Goal: Transaction & Acquisition: Purchase product/service

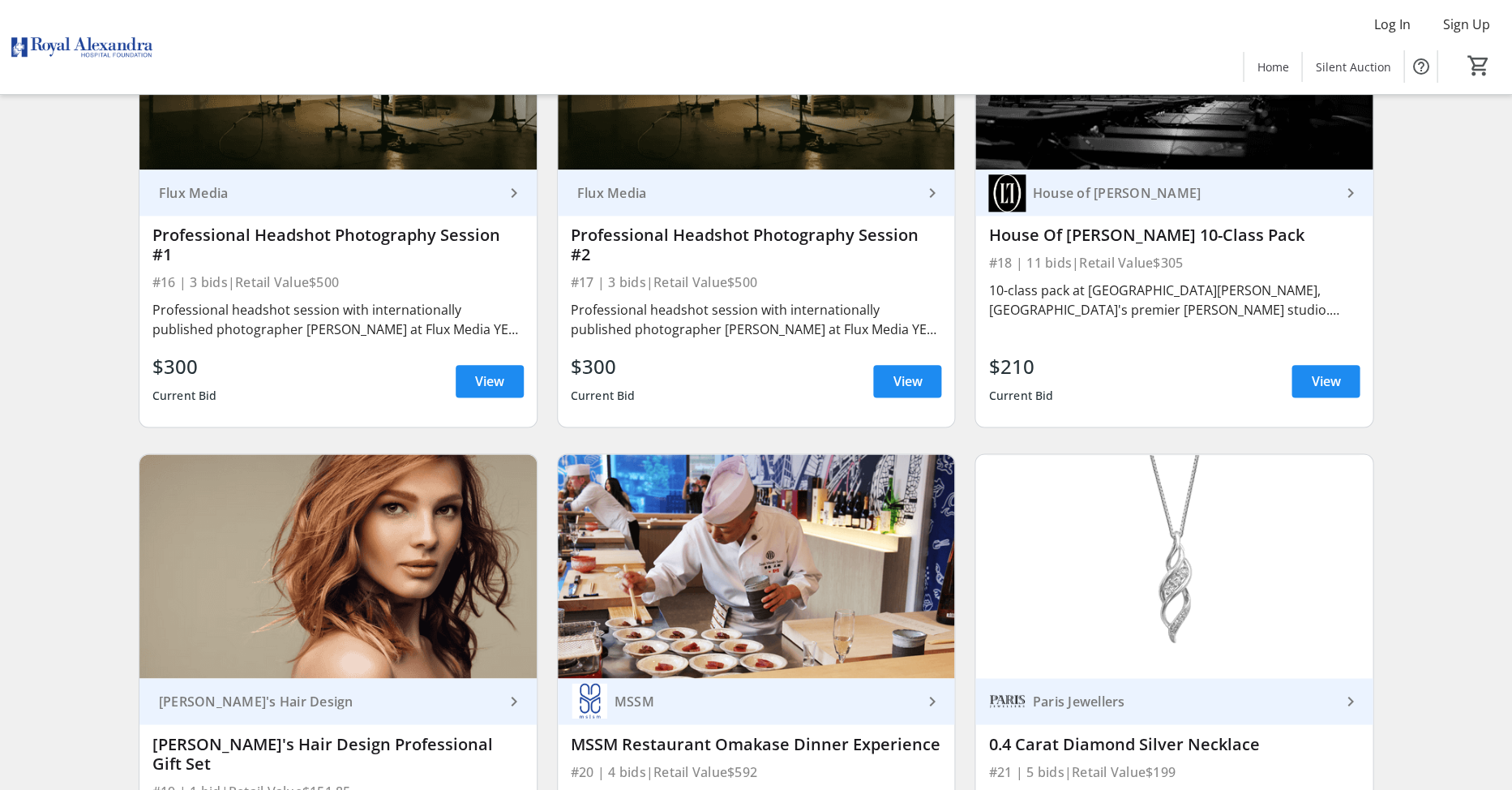
scroll to position [2810, 0]
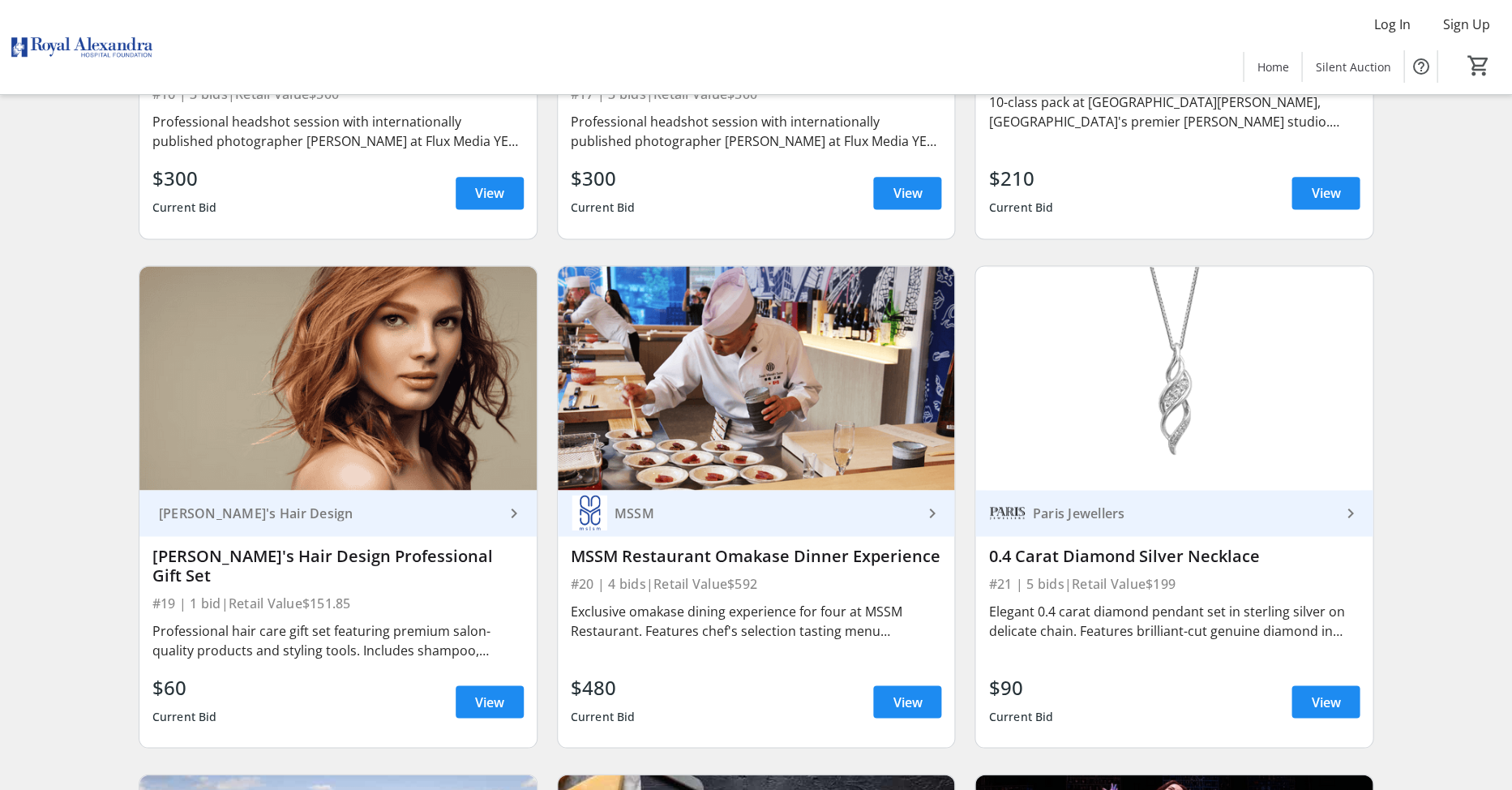
click at [34, 432] on div "Search Filter timer_outline Ends in 8d 6h 2m 16s All Items Experience Food & Be…" at bounding box center [756, 197] width 1506 height 6128
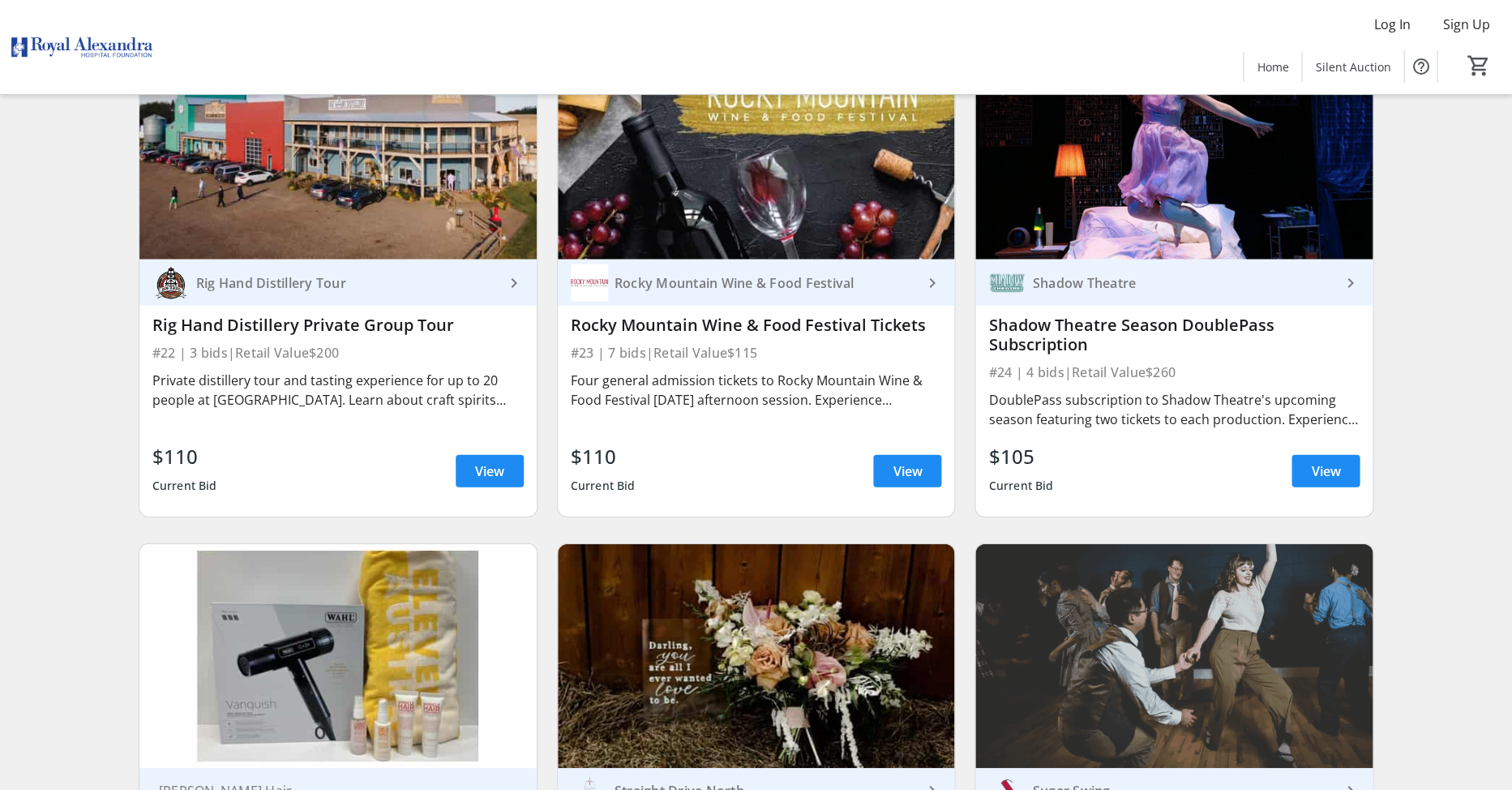
scroll to position [3741, 0]
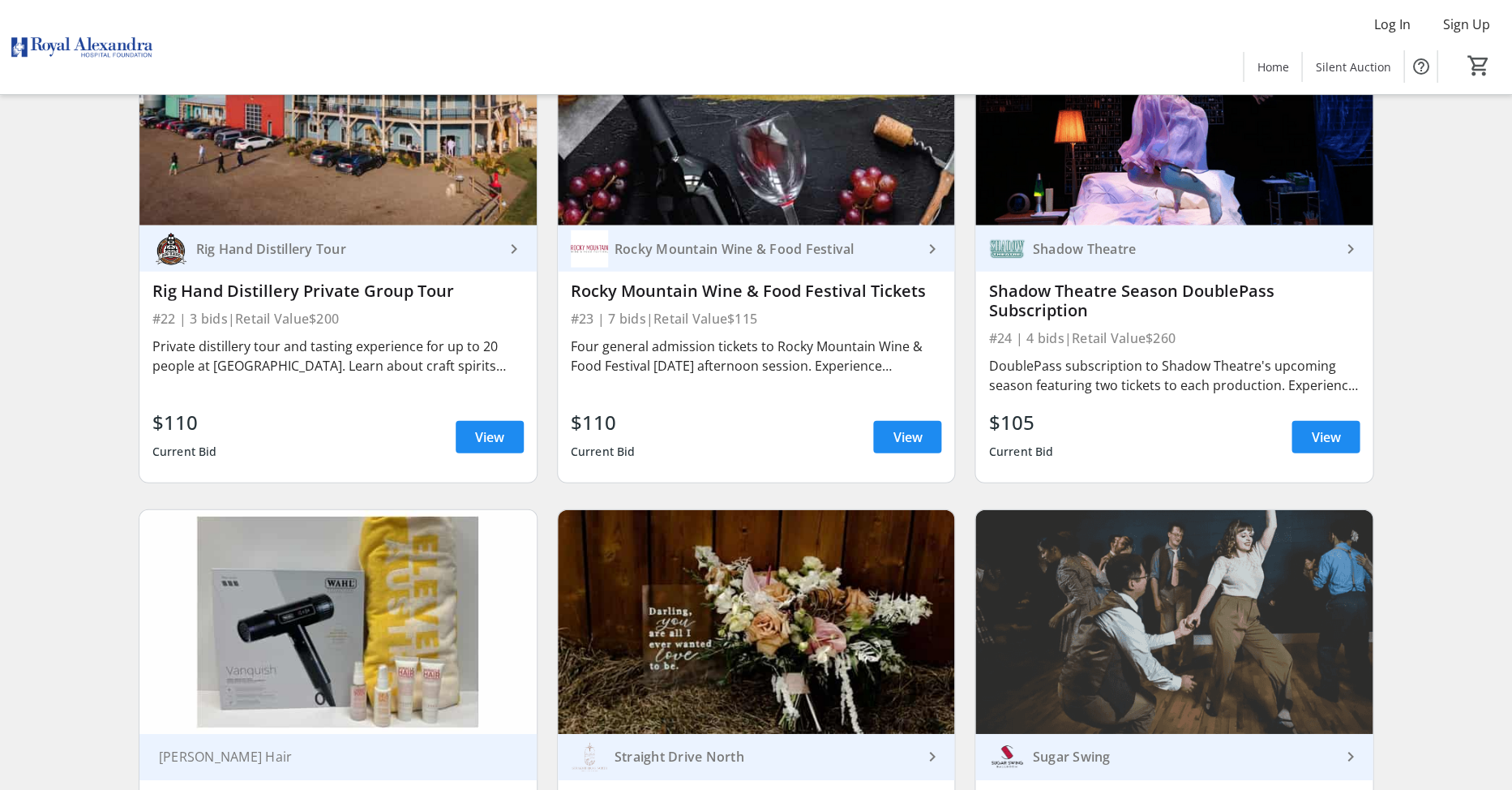
scroll to position [3854, 0]
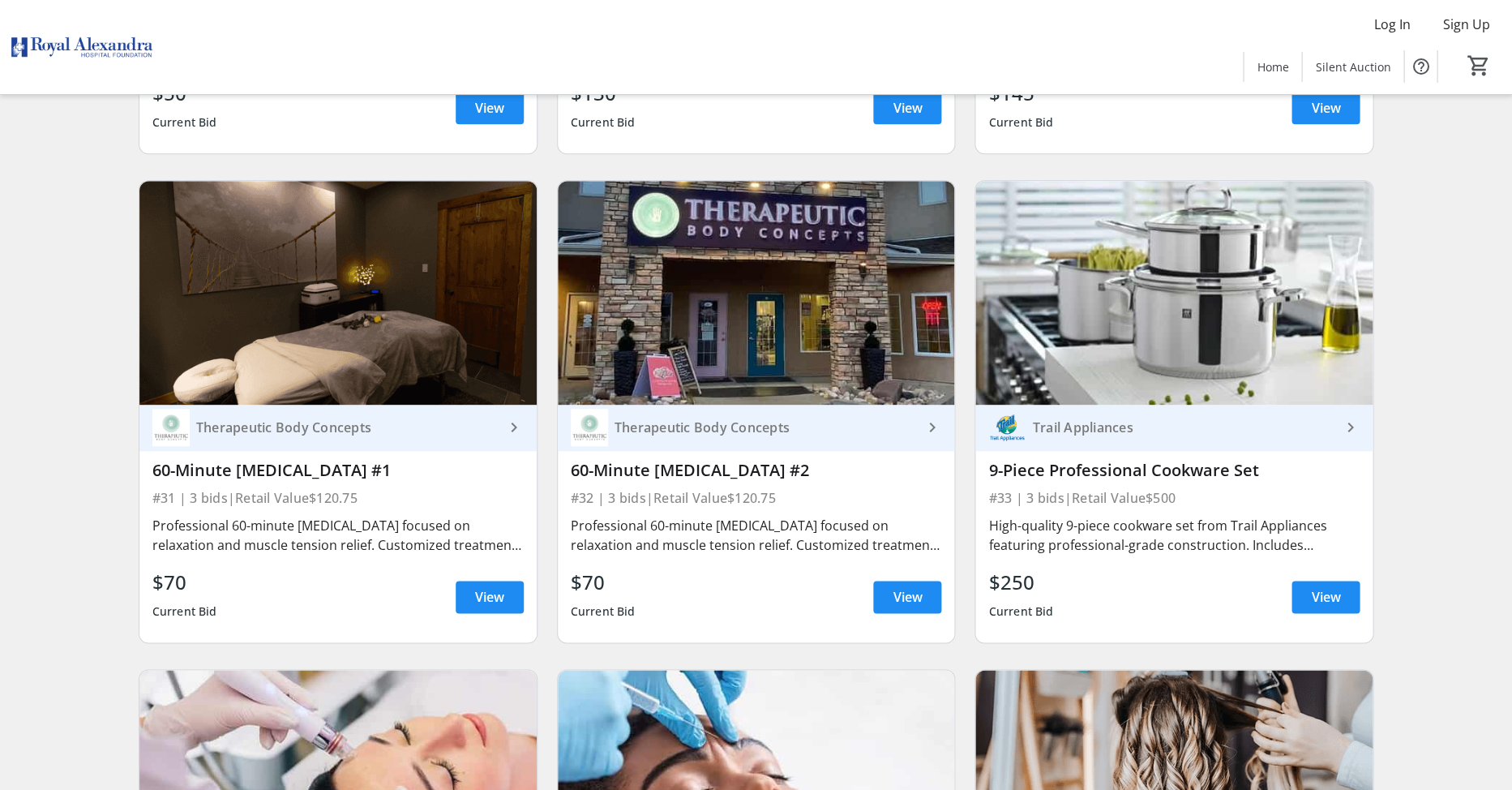
scroll to position [5189, 0]
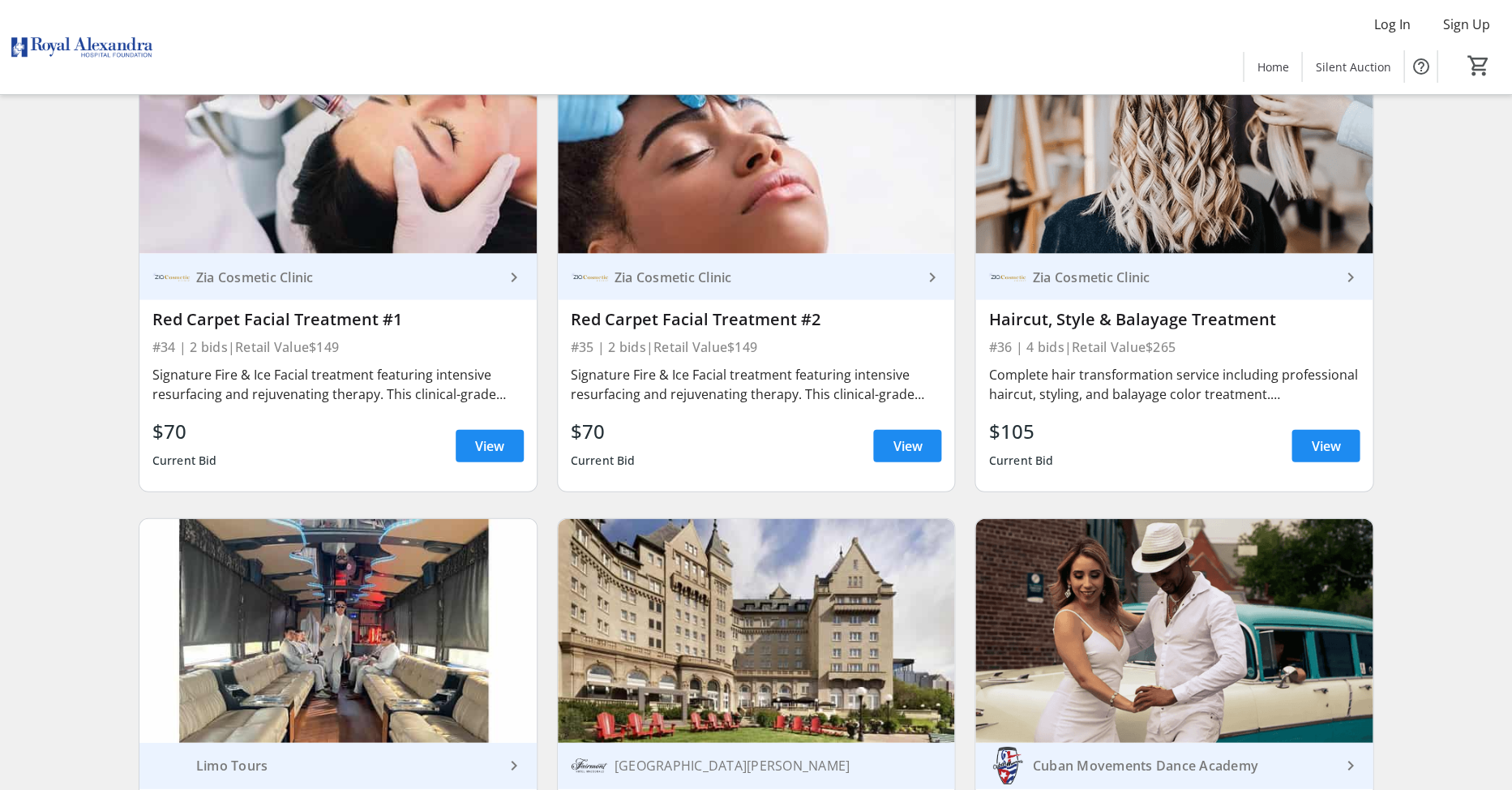
scroll to position [5790, 0]
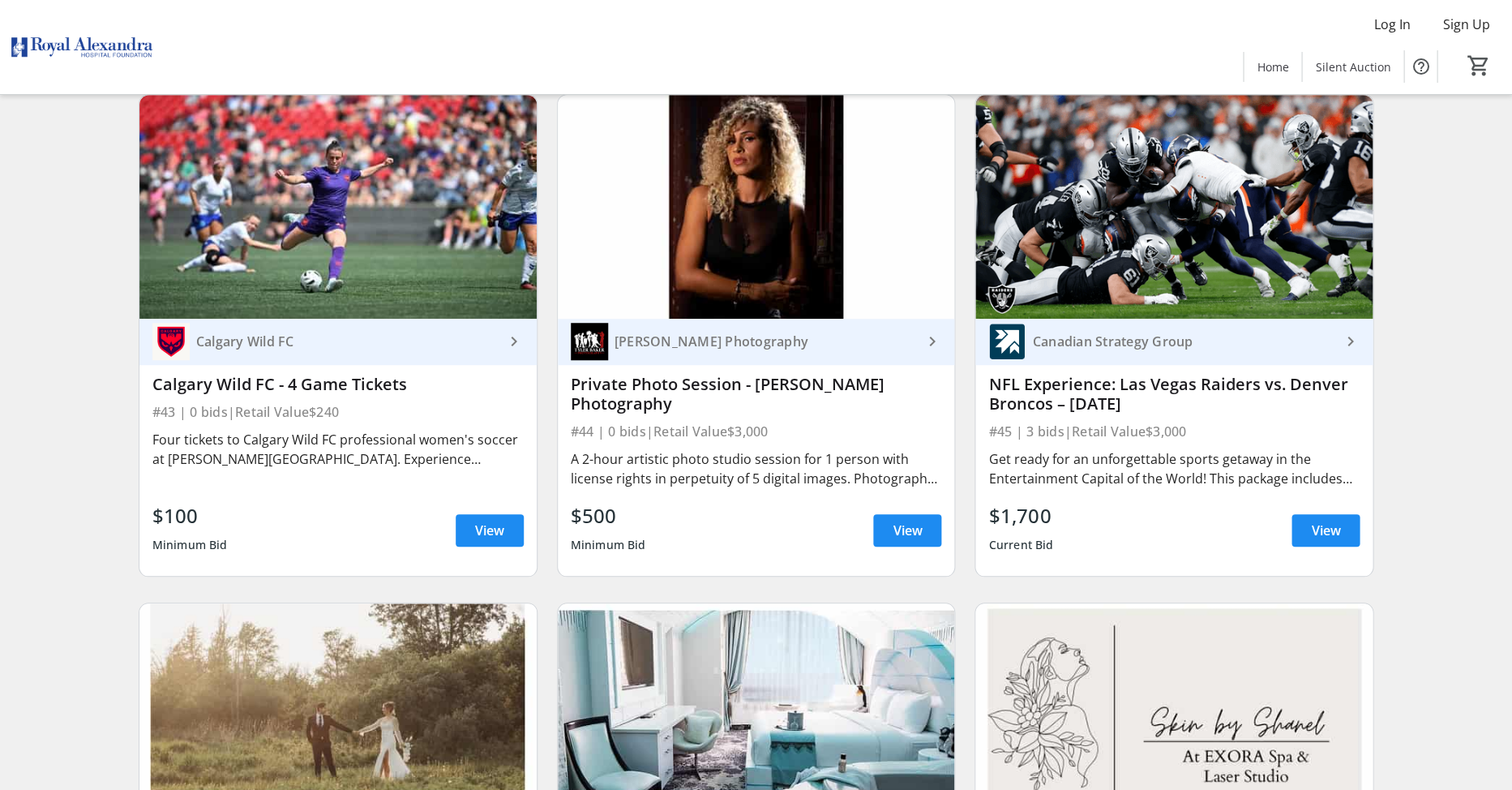
scroll to position [7240, 0]
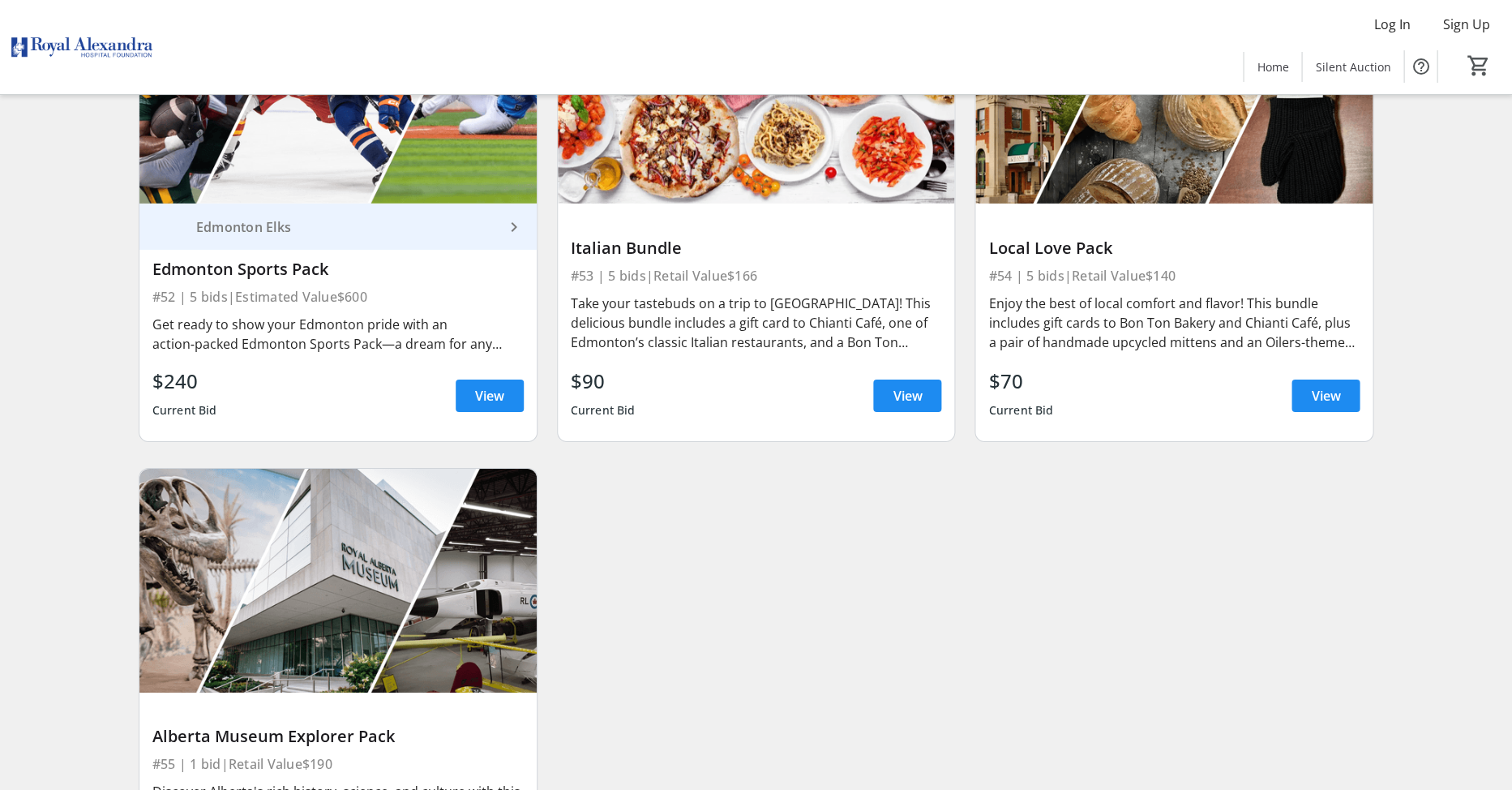
scroll to position [8858, 0]
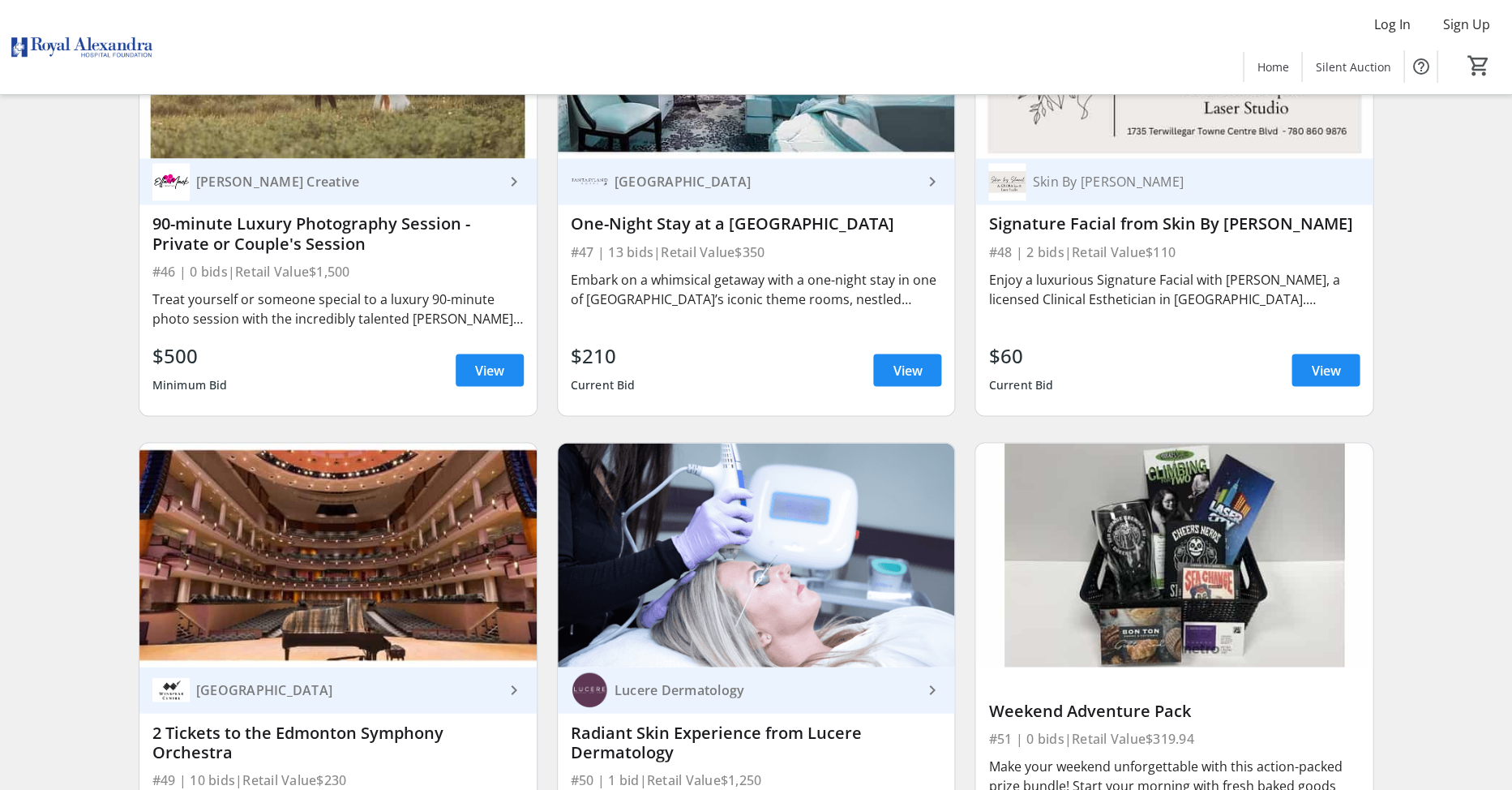
scroll to position [7970, 0]
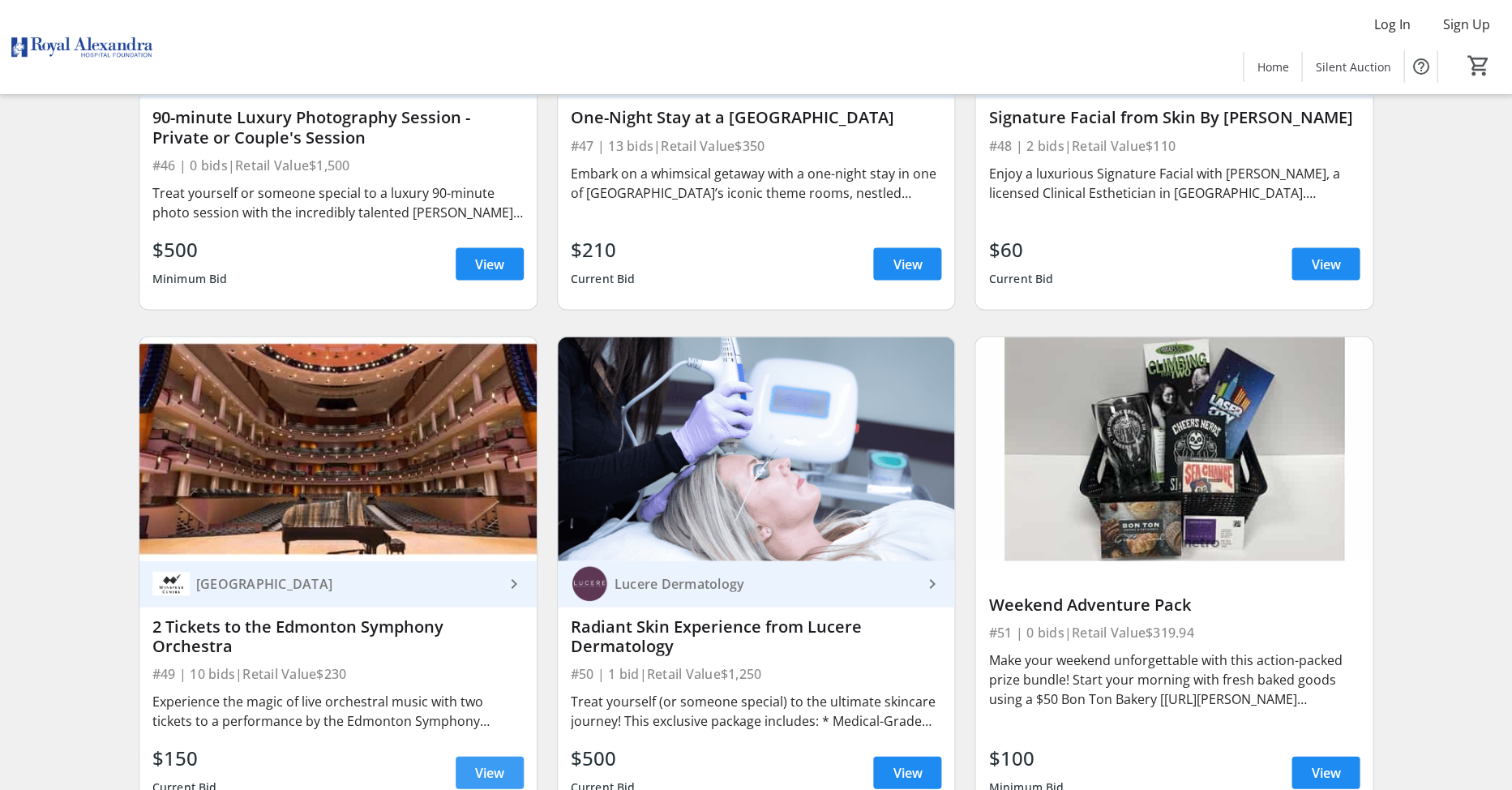
click at [476, 763] on span "View" at bounding box center [490, 772] width 29 height 19
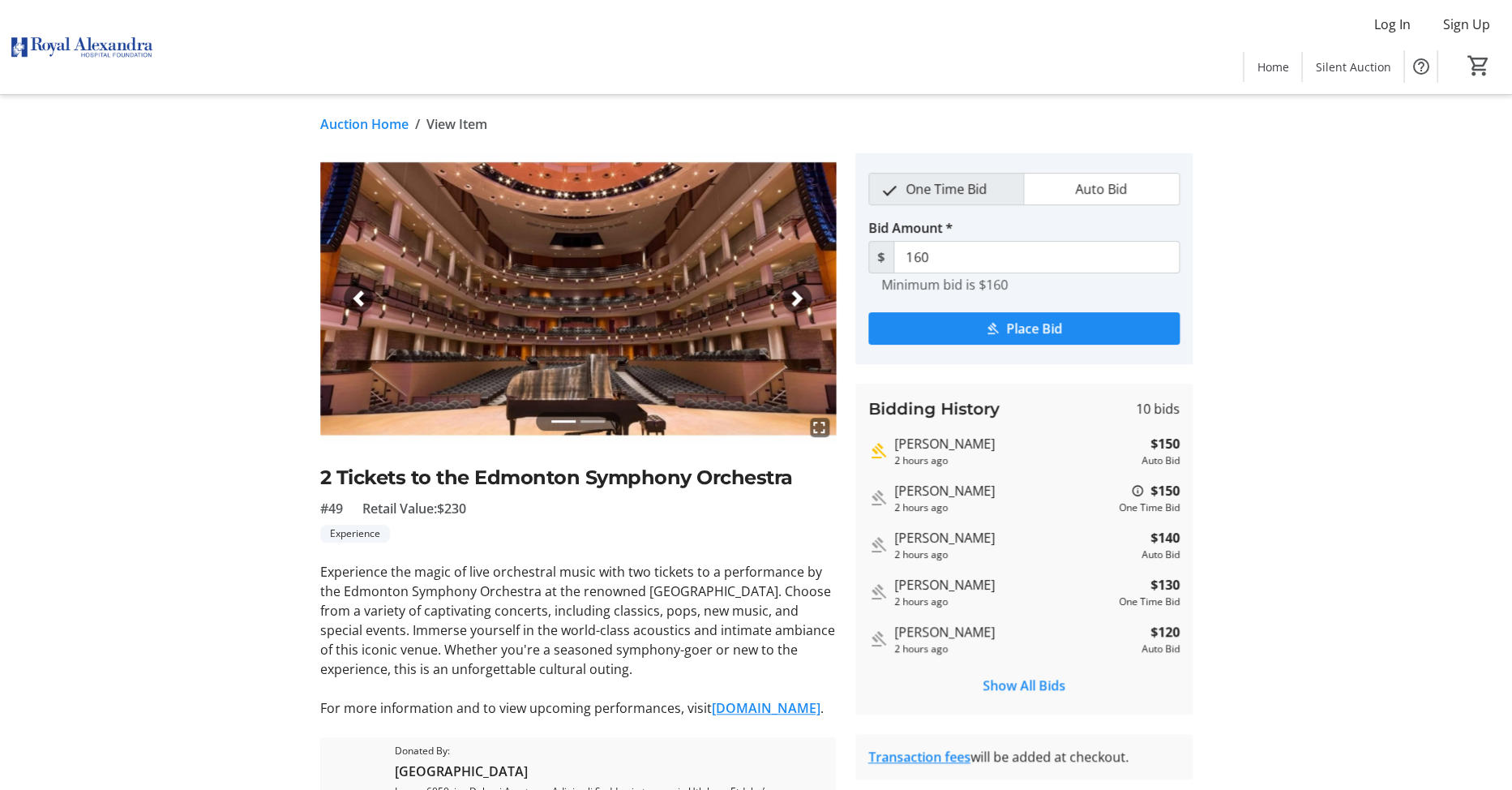
scroll to position [3, 0]
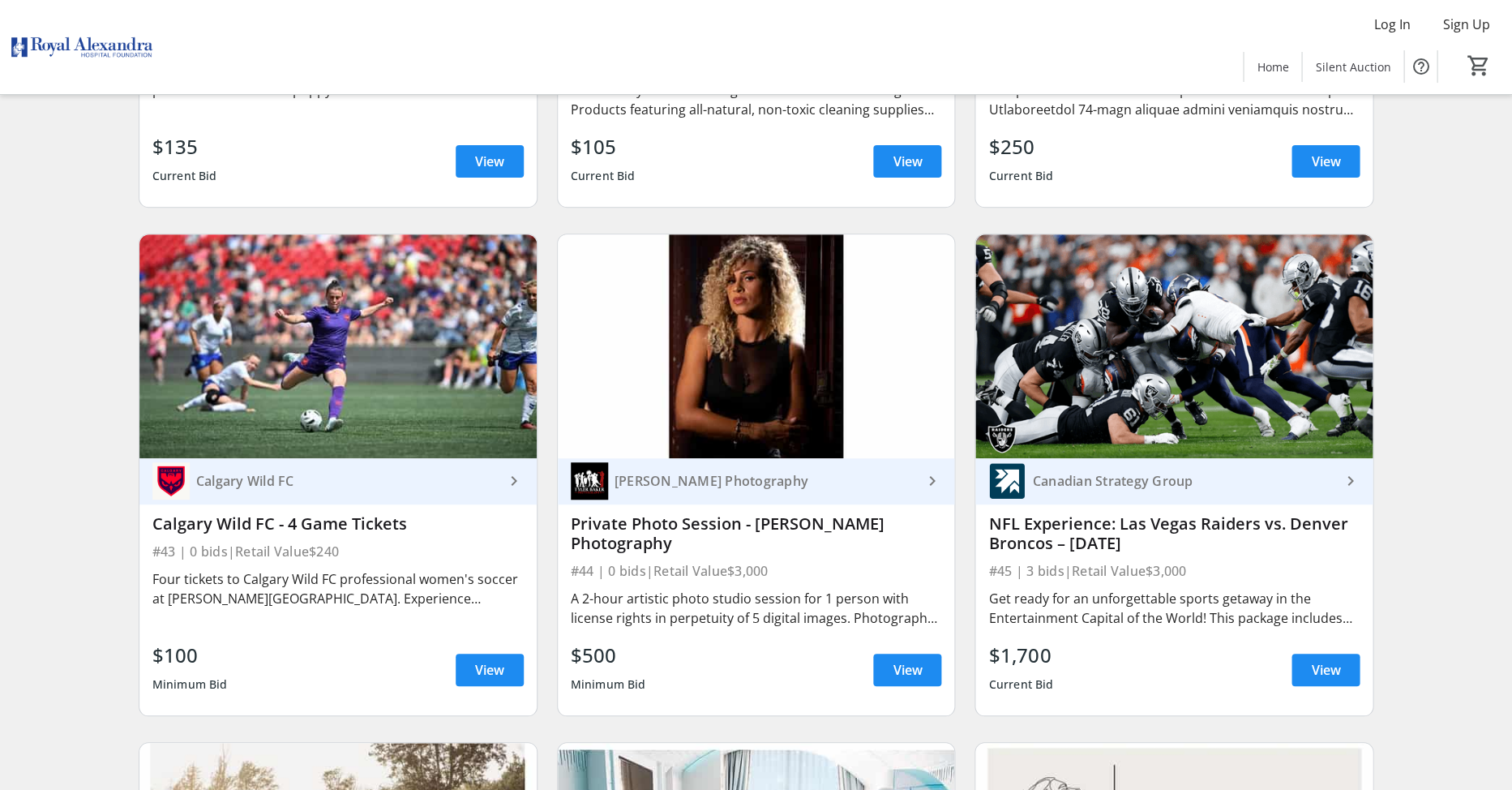
scroll to position [6926, 0]
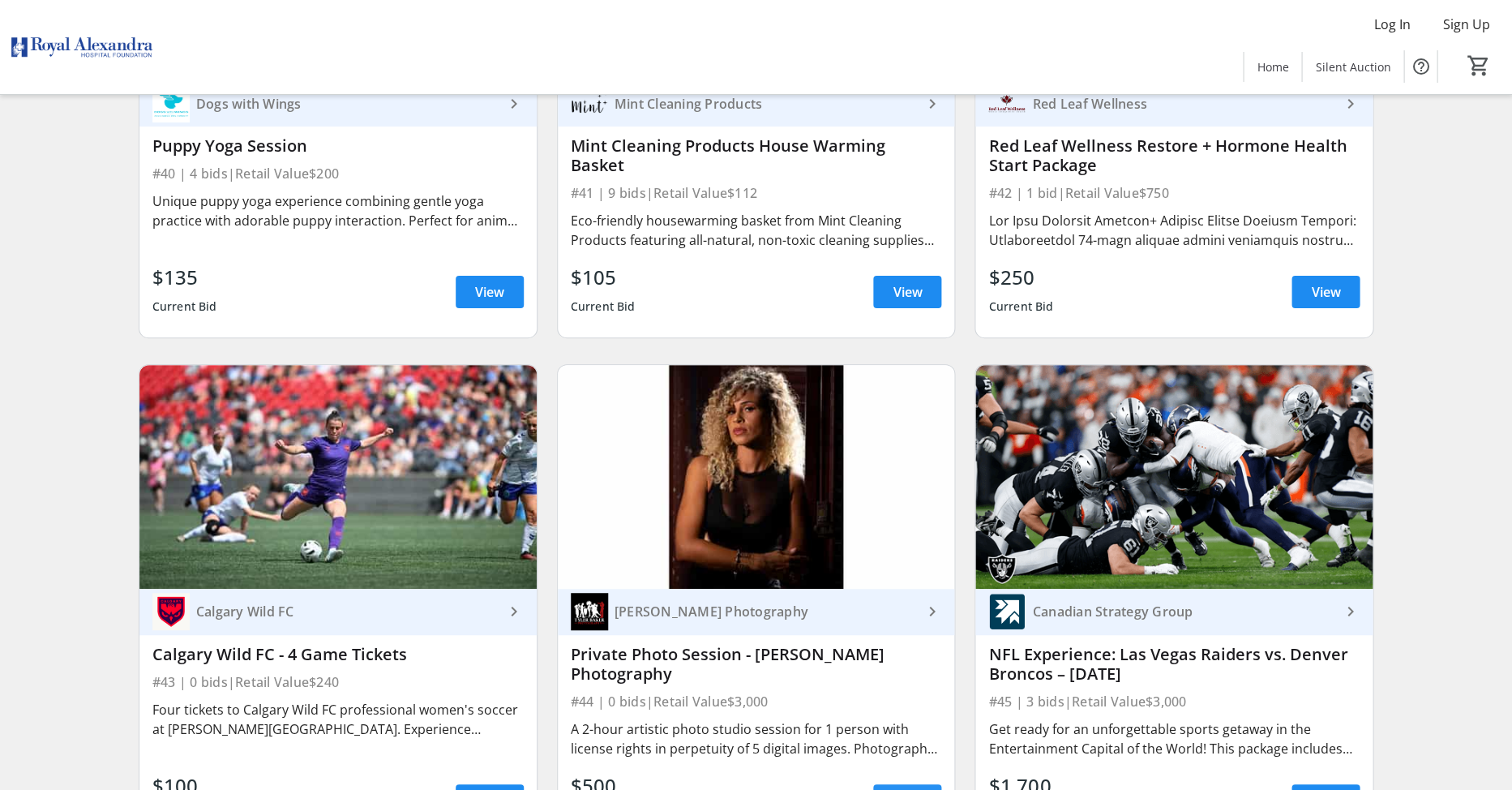
click at [890, 781] on span at bounding box center [907, 800] width 68 height 39
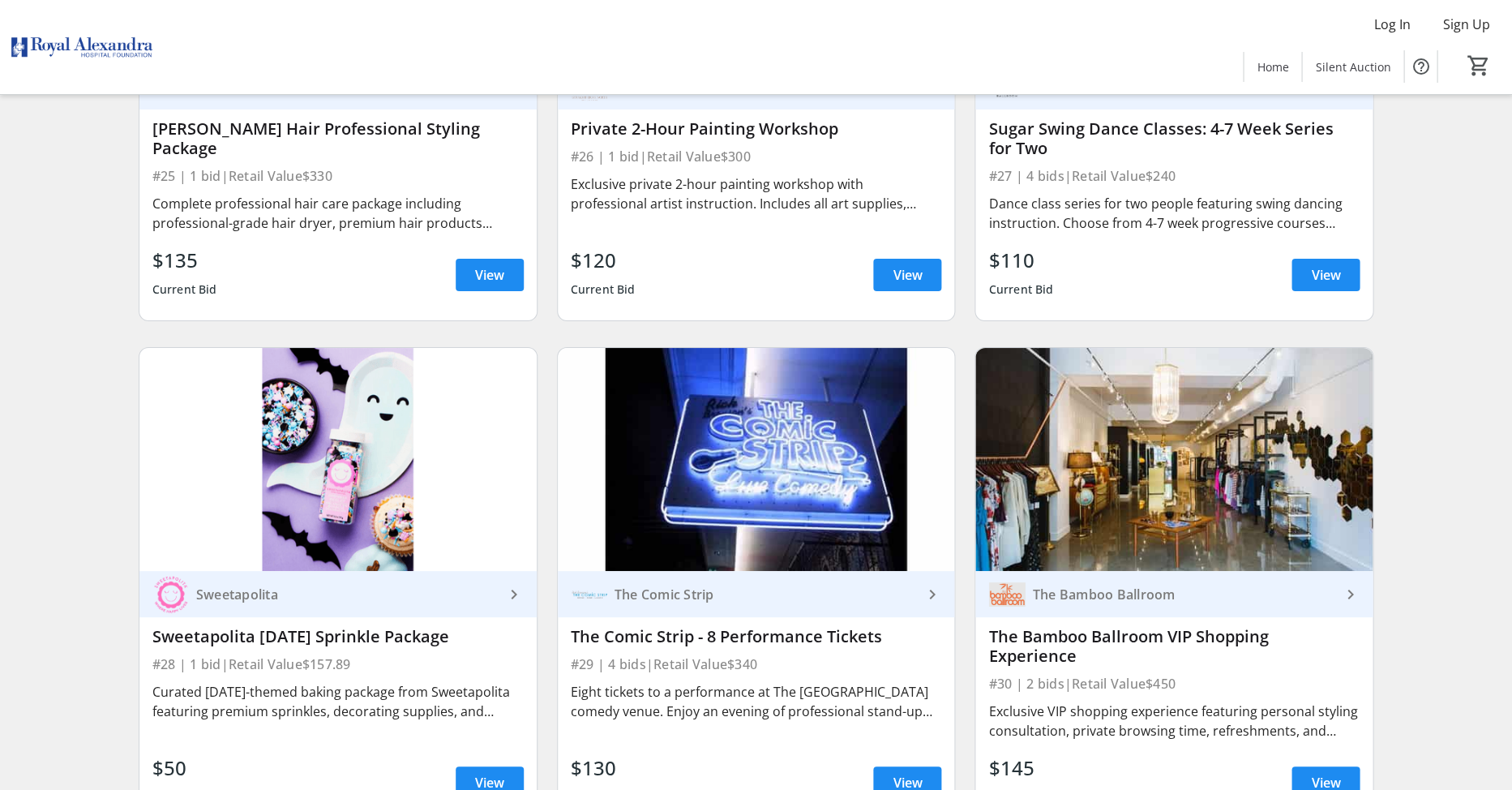
scroll to position [4348, 0]
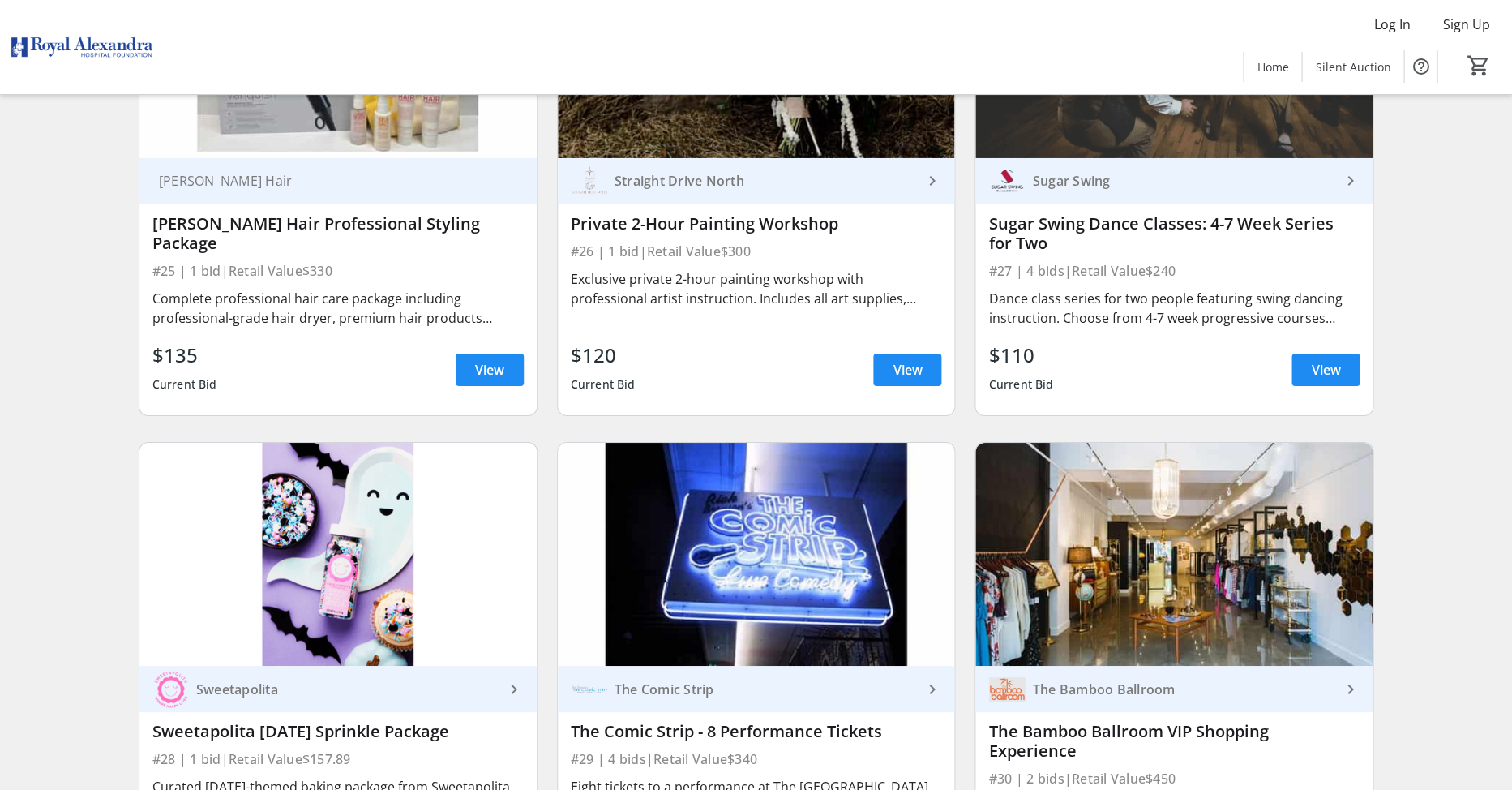
click at [124, 358] on div "Search Filter timer_outline Ends in 8d 5h 59m 19s All Items Experience Food & B…" at bounding box center [756, 606] width 1506 height 9642
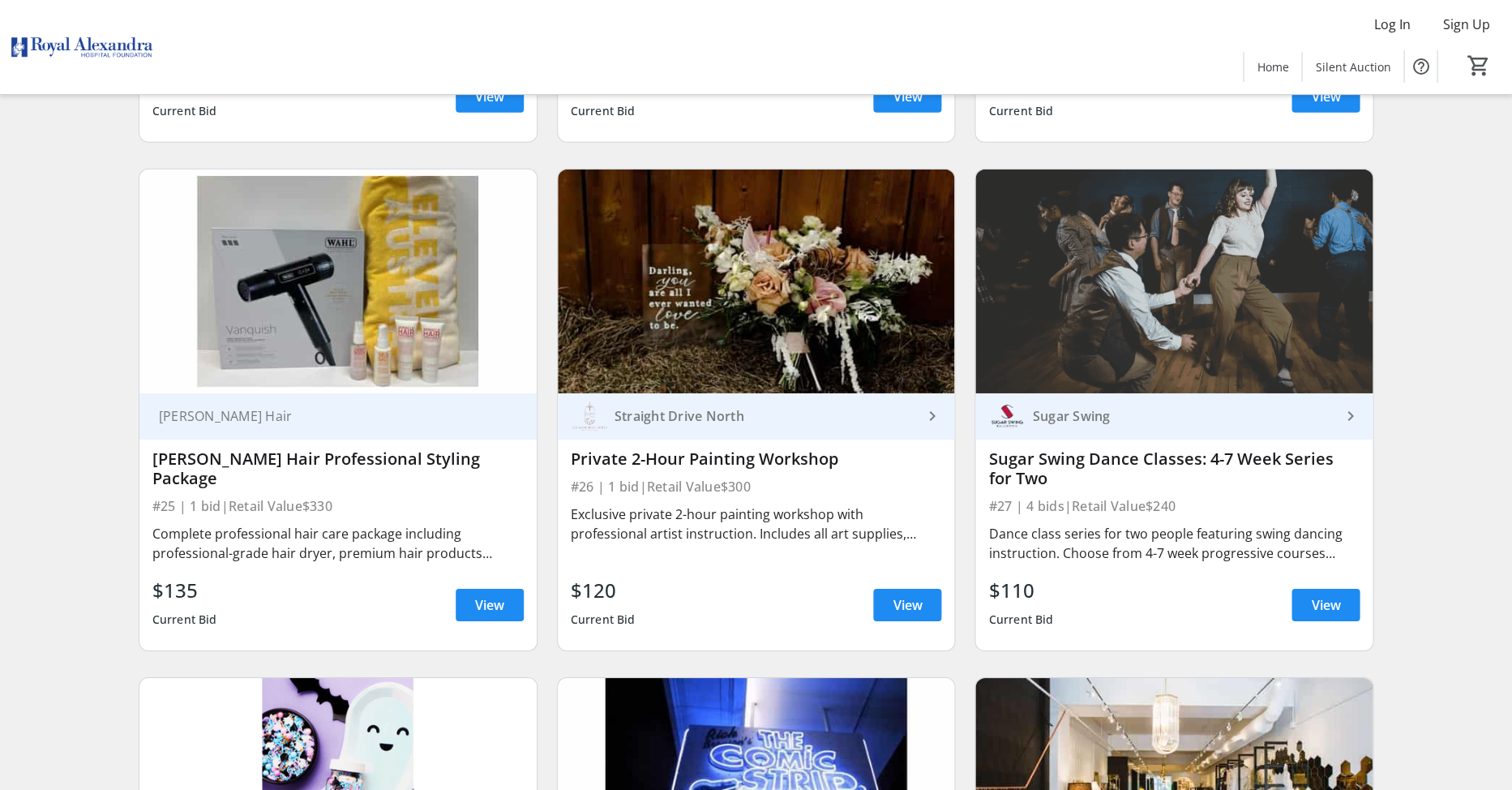
scroll to position [3997, 0]
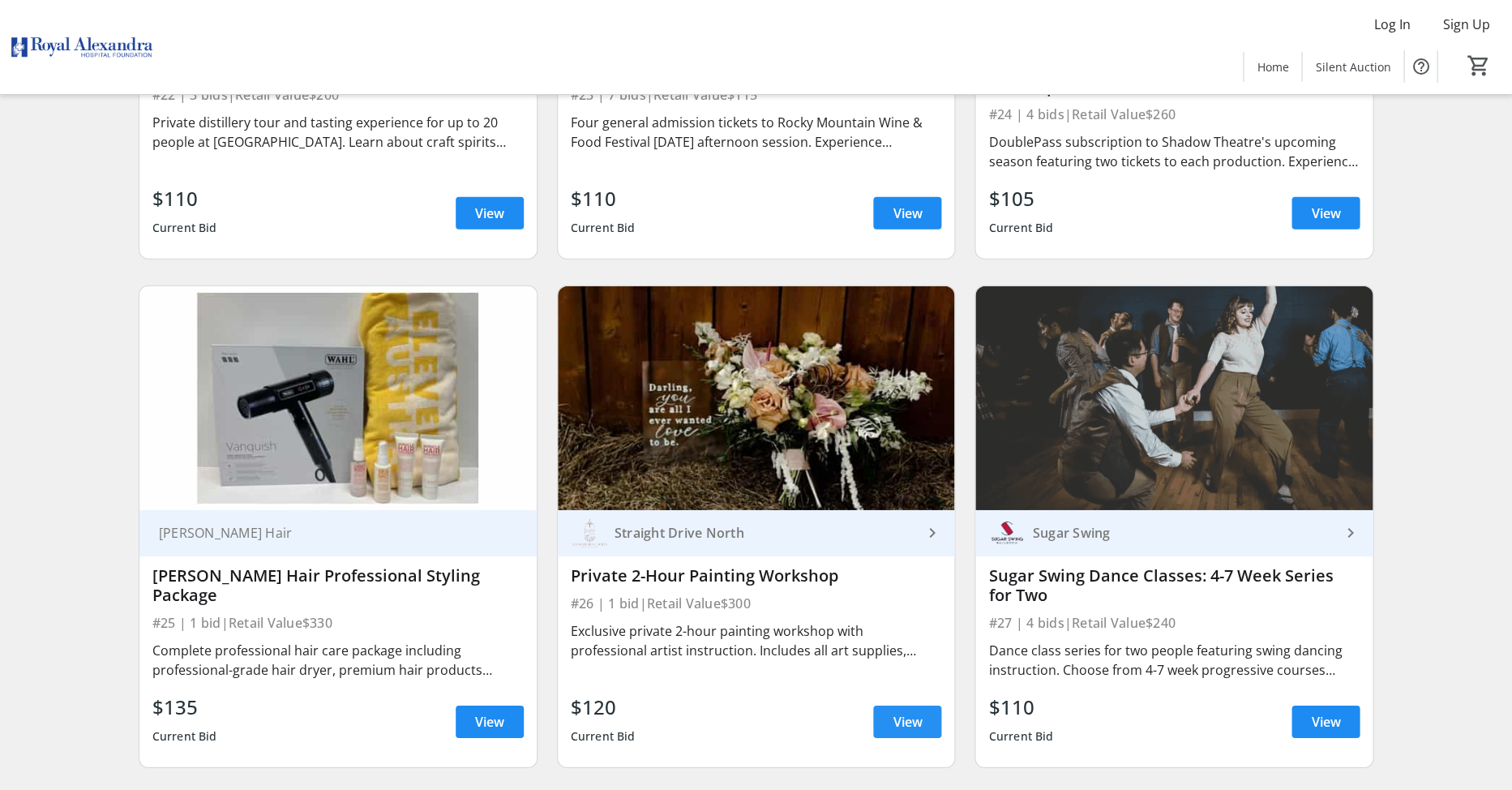
click at [884, 702] on span at bounding box center [907, 721] width 68 height 39
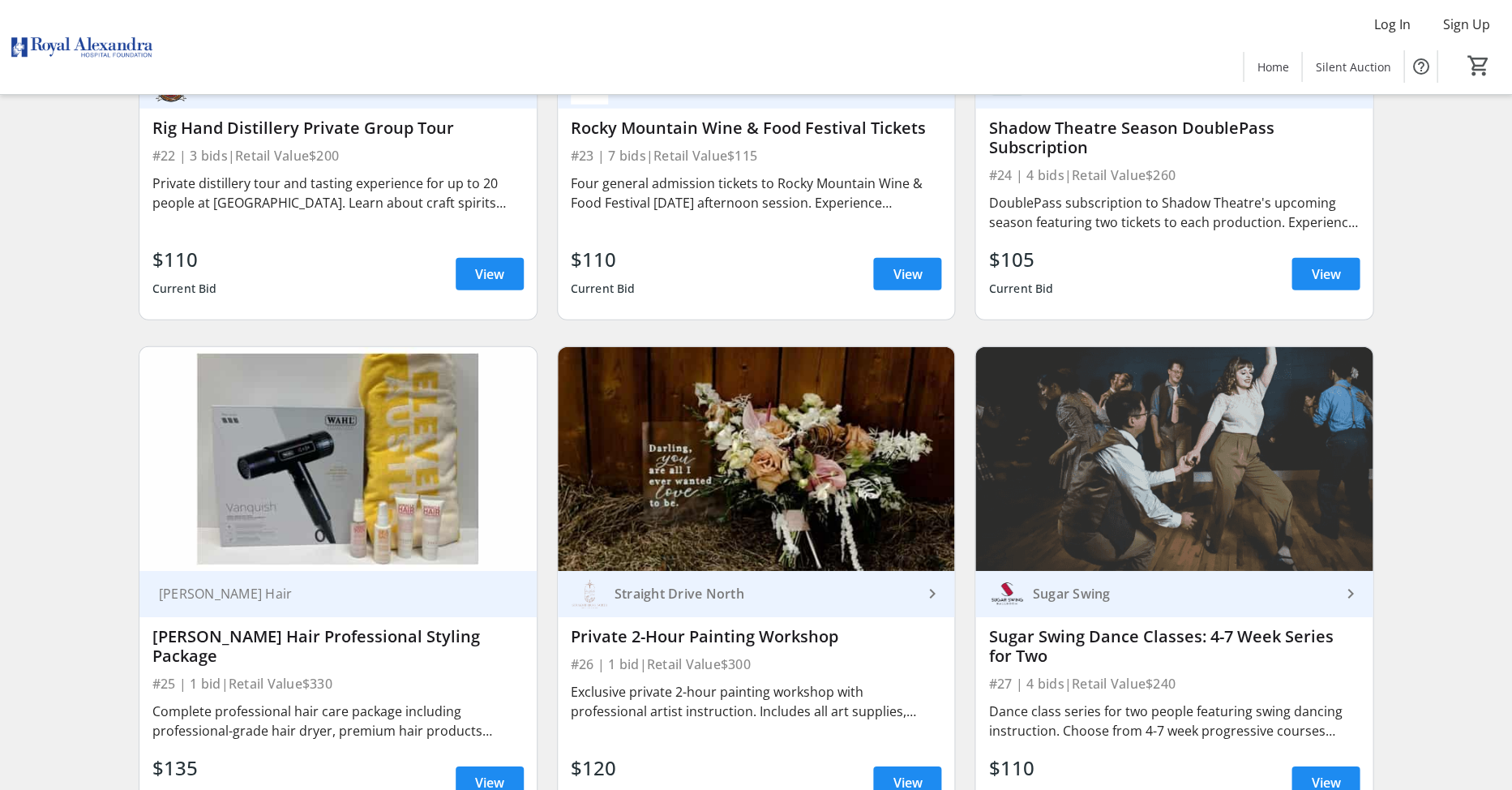
scroll to position [3931, 0]
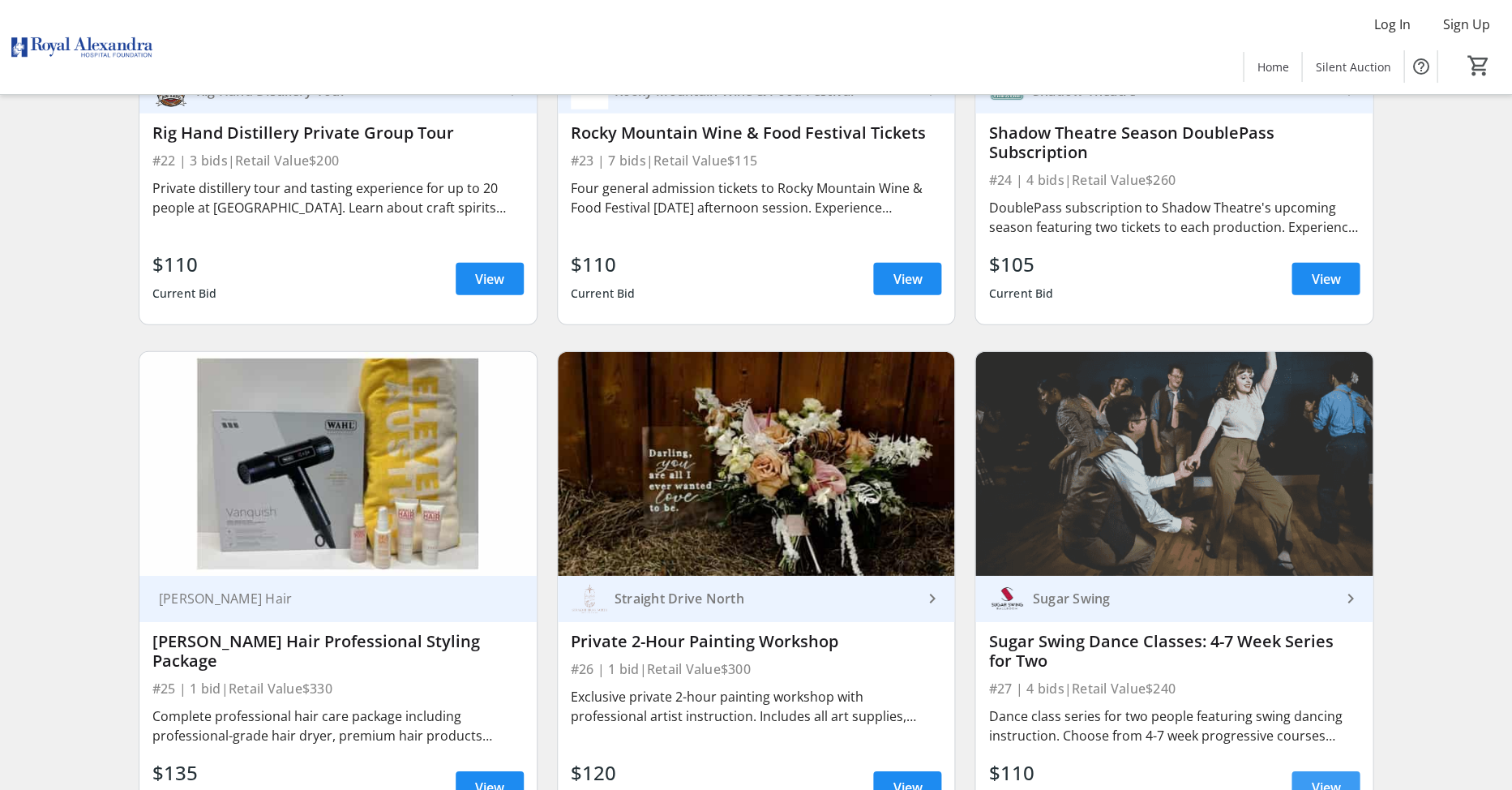
click at [1351, 768] on span at bounding box center [1325, 787] width 68 height 39
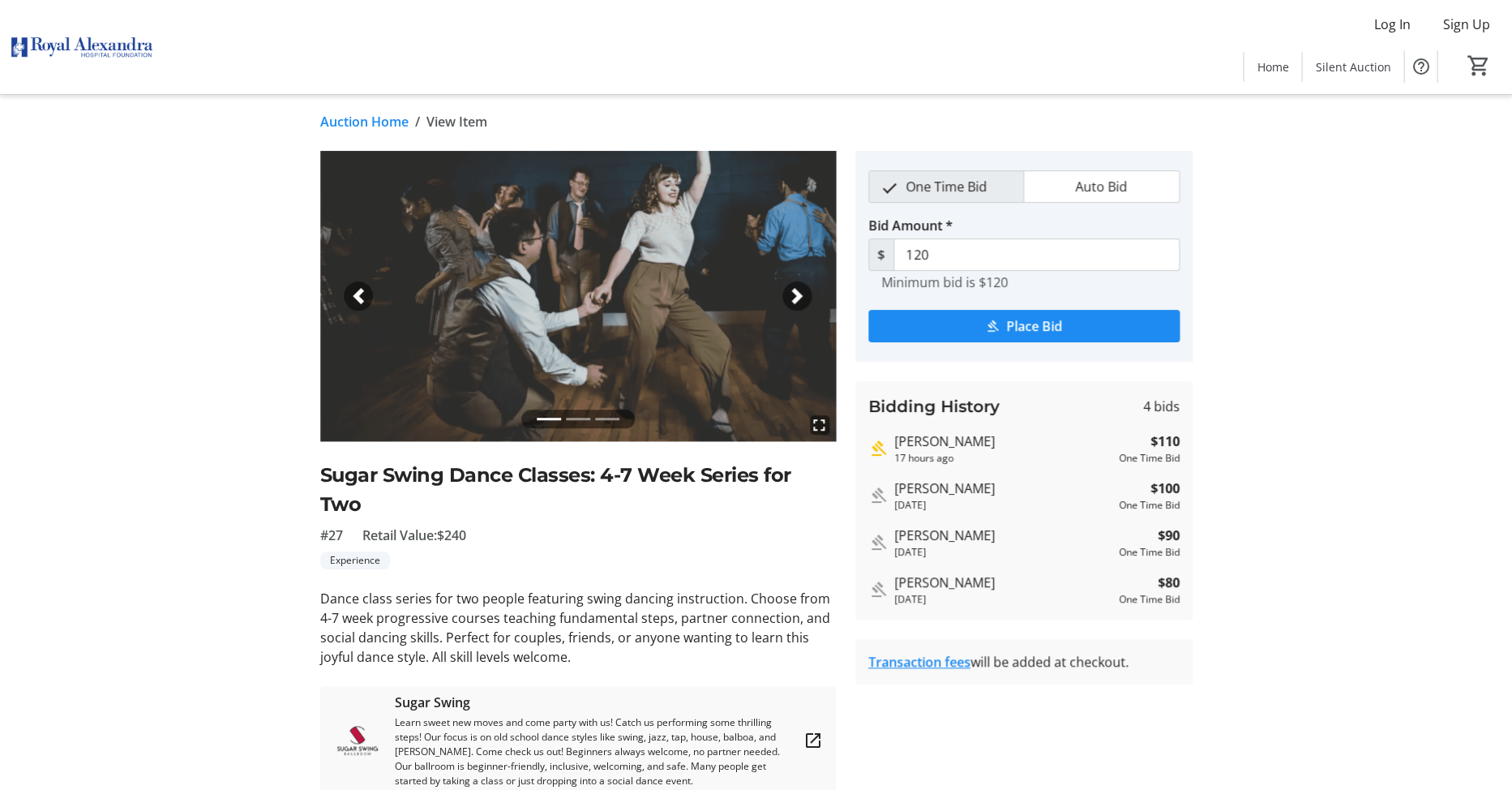
scroll to position [5, 0]
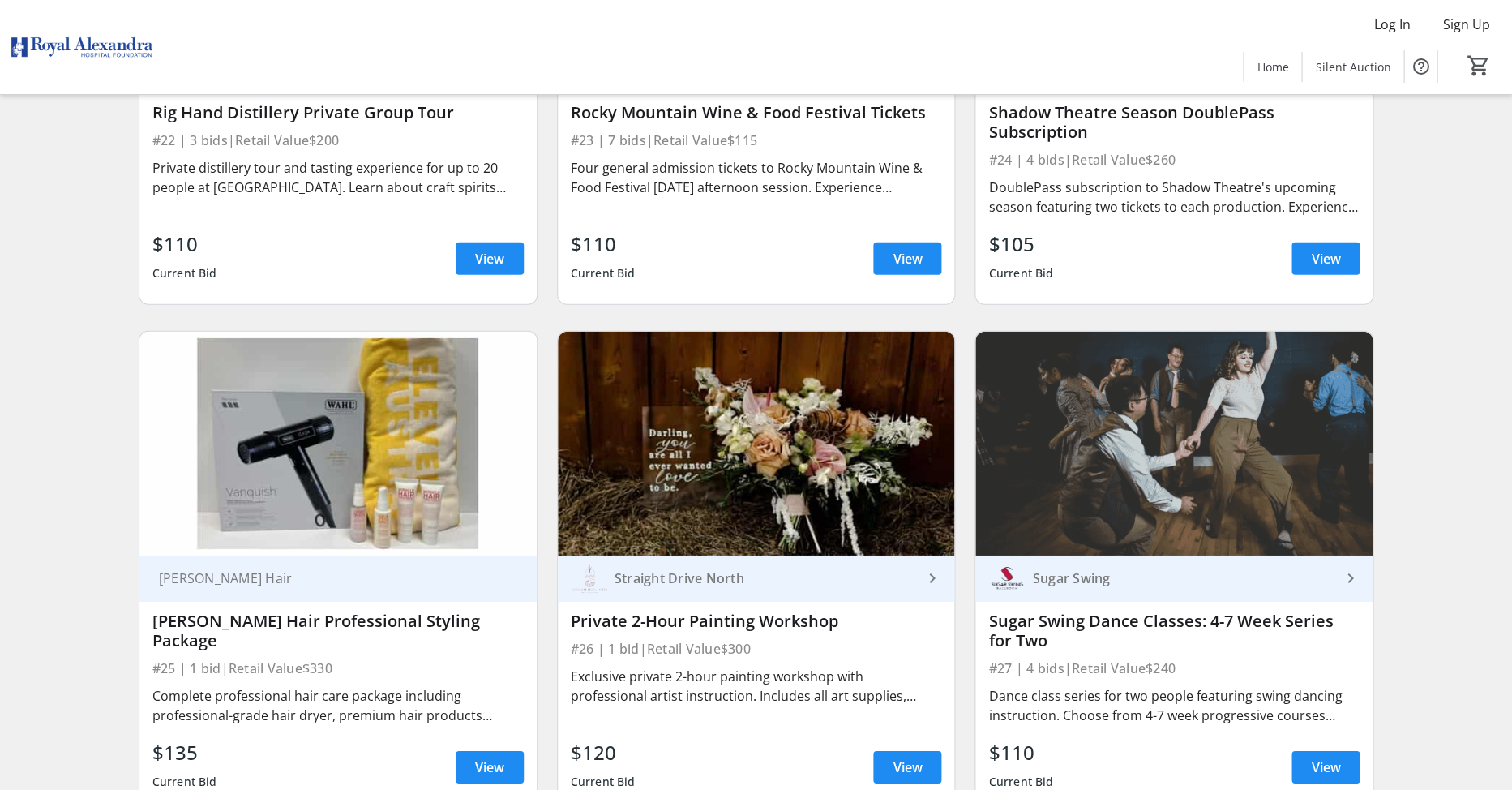
scroll to position [3928, 0]
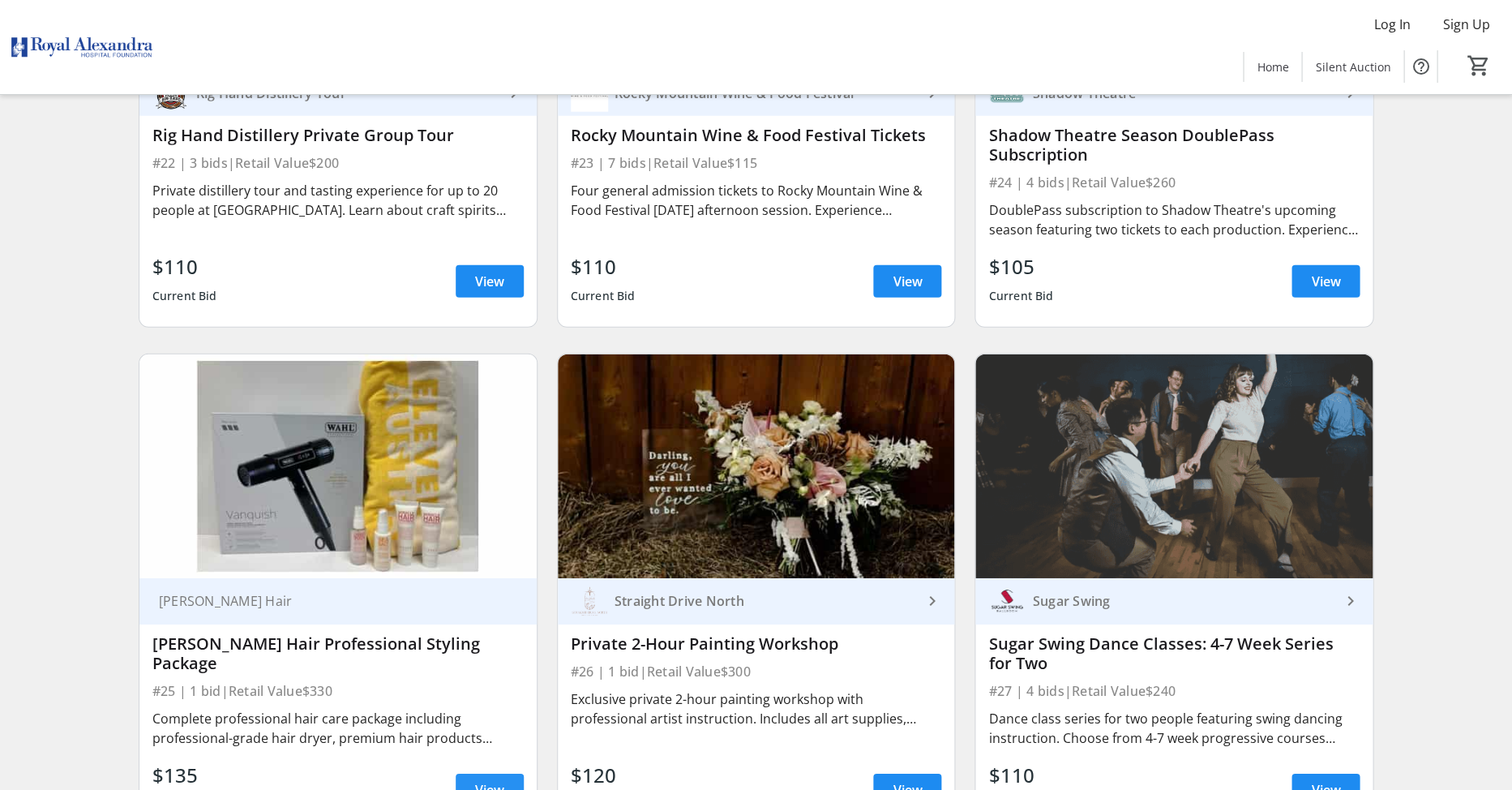
click at [502, 780] on span "View" at bounding box center [490, 789] width 29 height 19
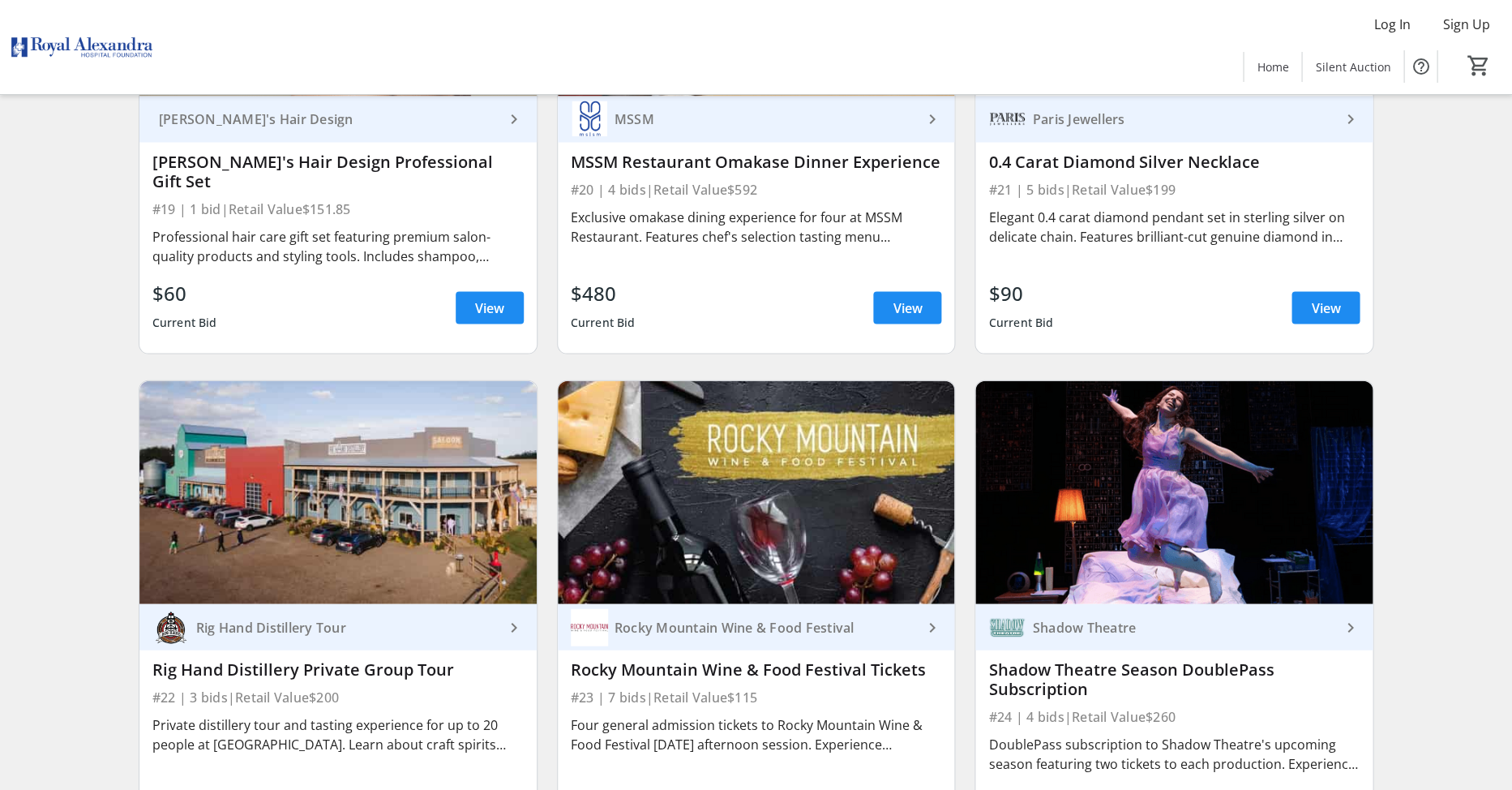
scroll to position [3410, 0]
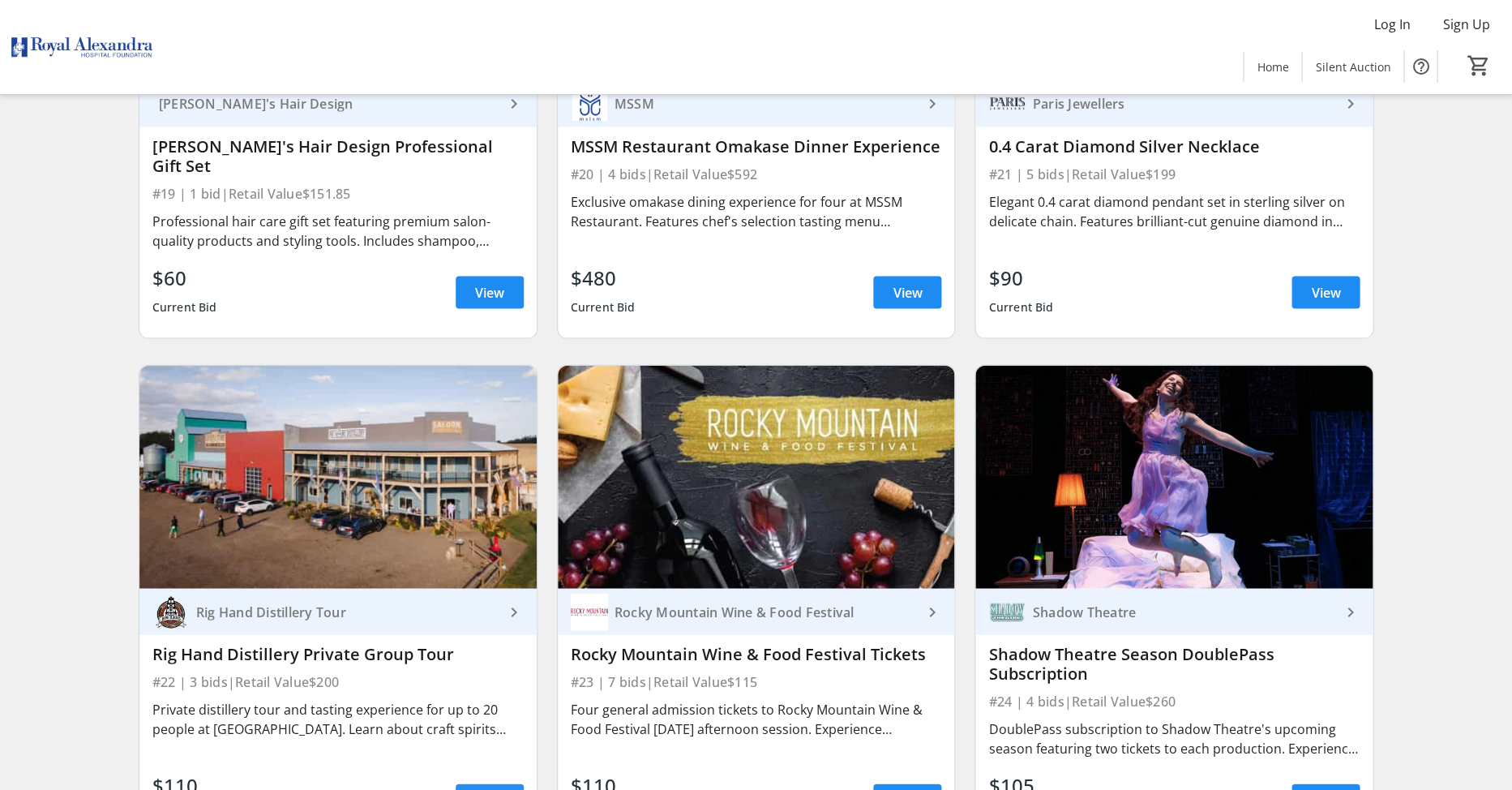
click at [490, 789] on span "View" at bounding box center [490, 799] width 29 height 19
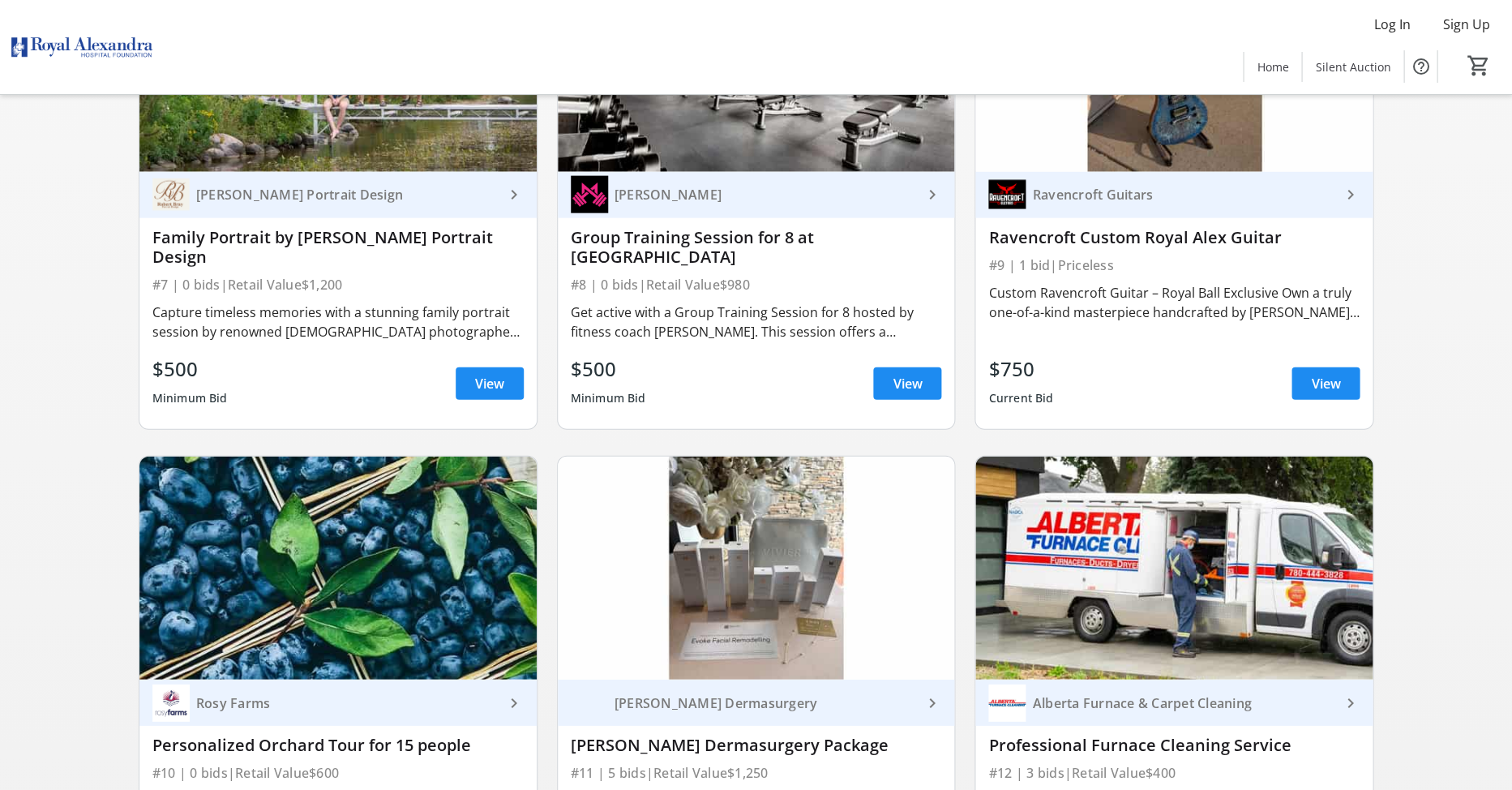
scroll to position [1043, 0]
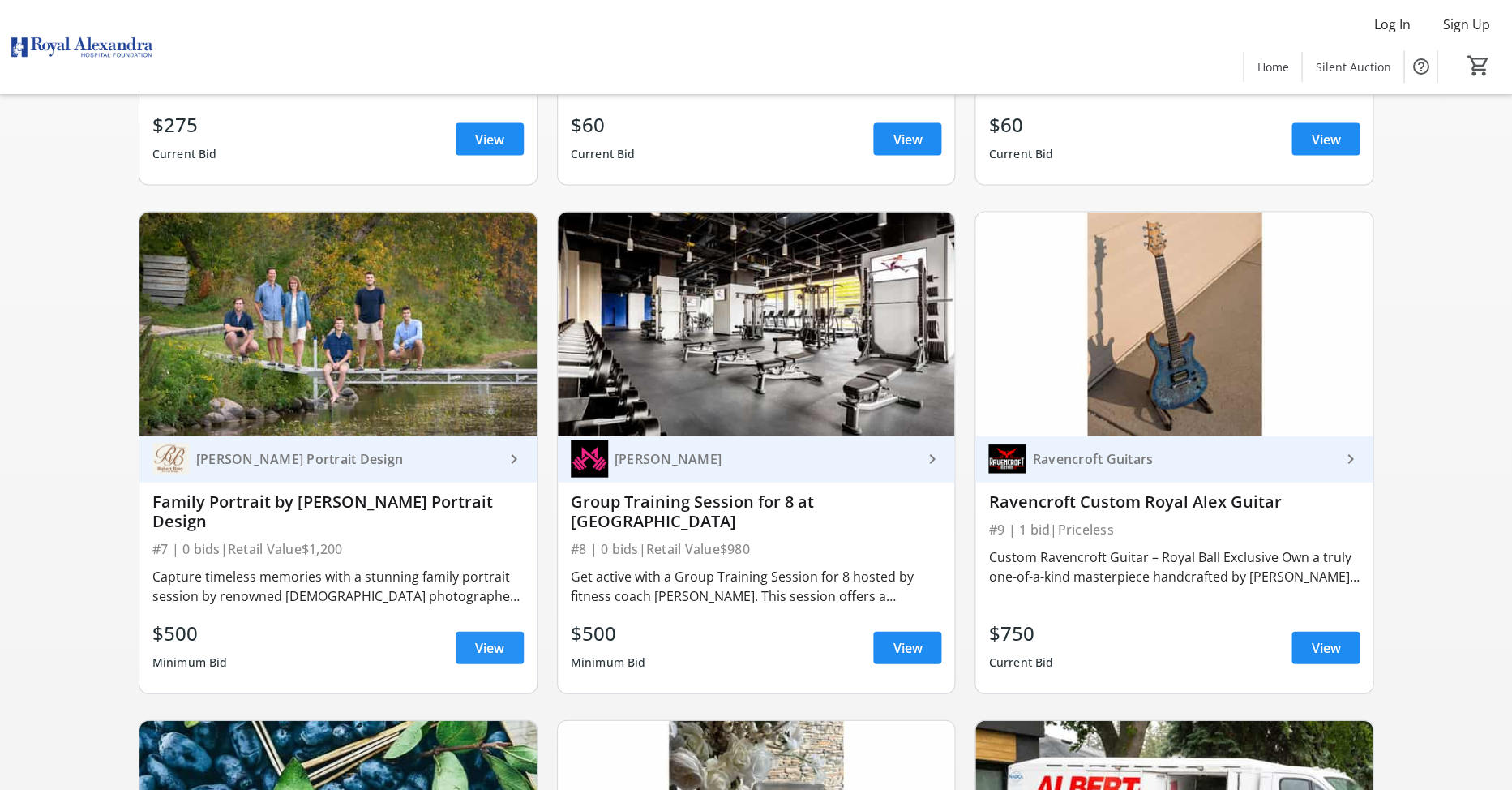
click at [500, 637] on span "View" at bounding box center [490, 646] width 29 height 19
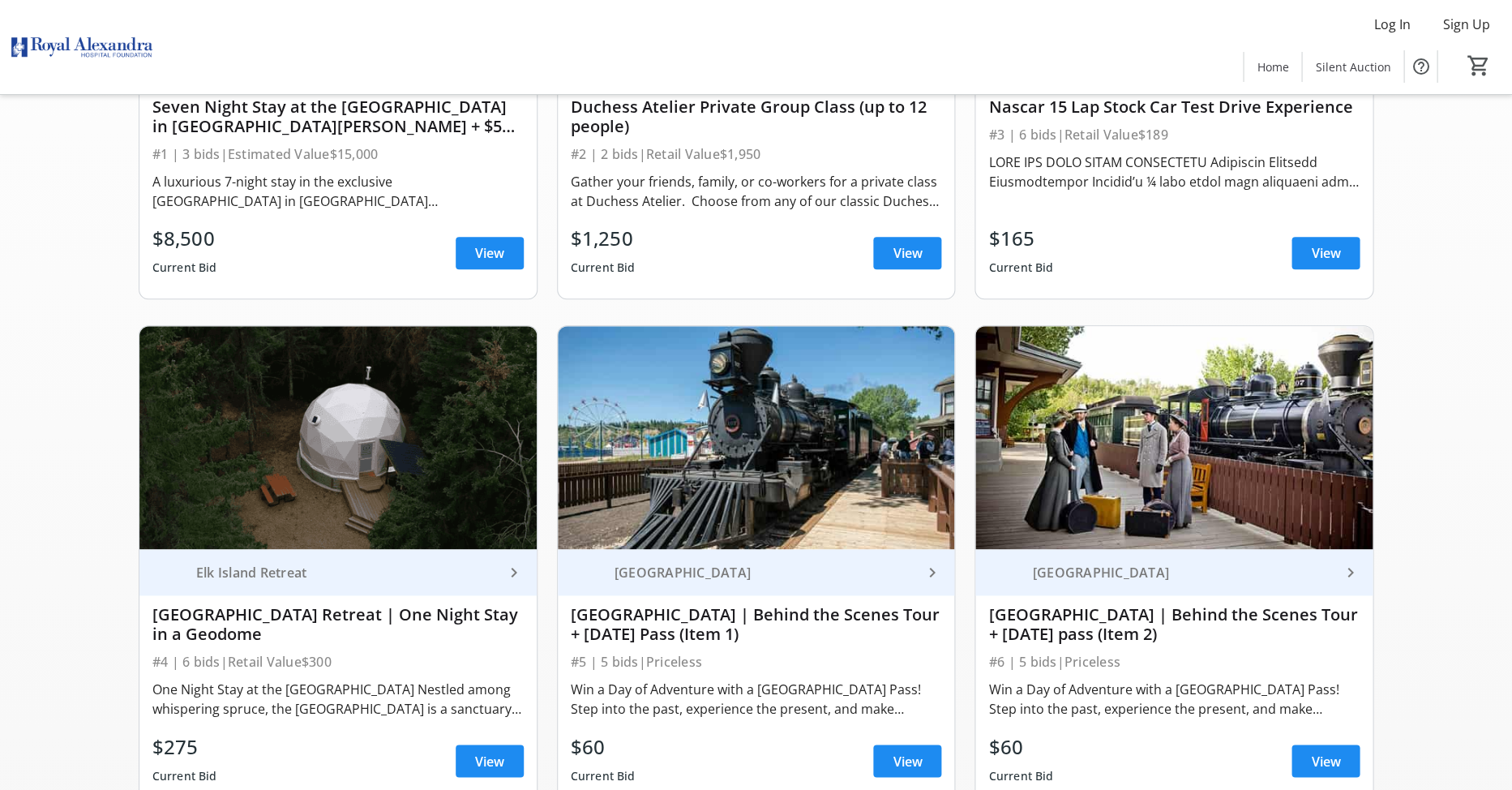
scroll to position [455, 0]
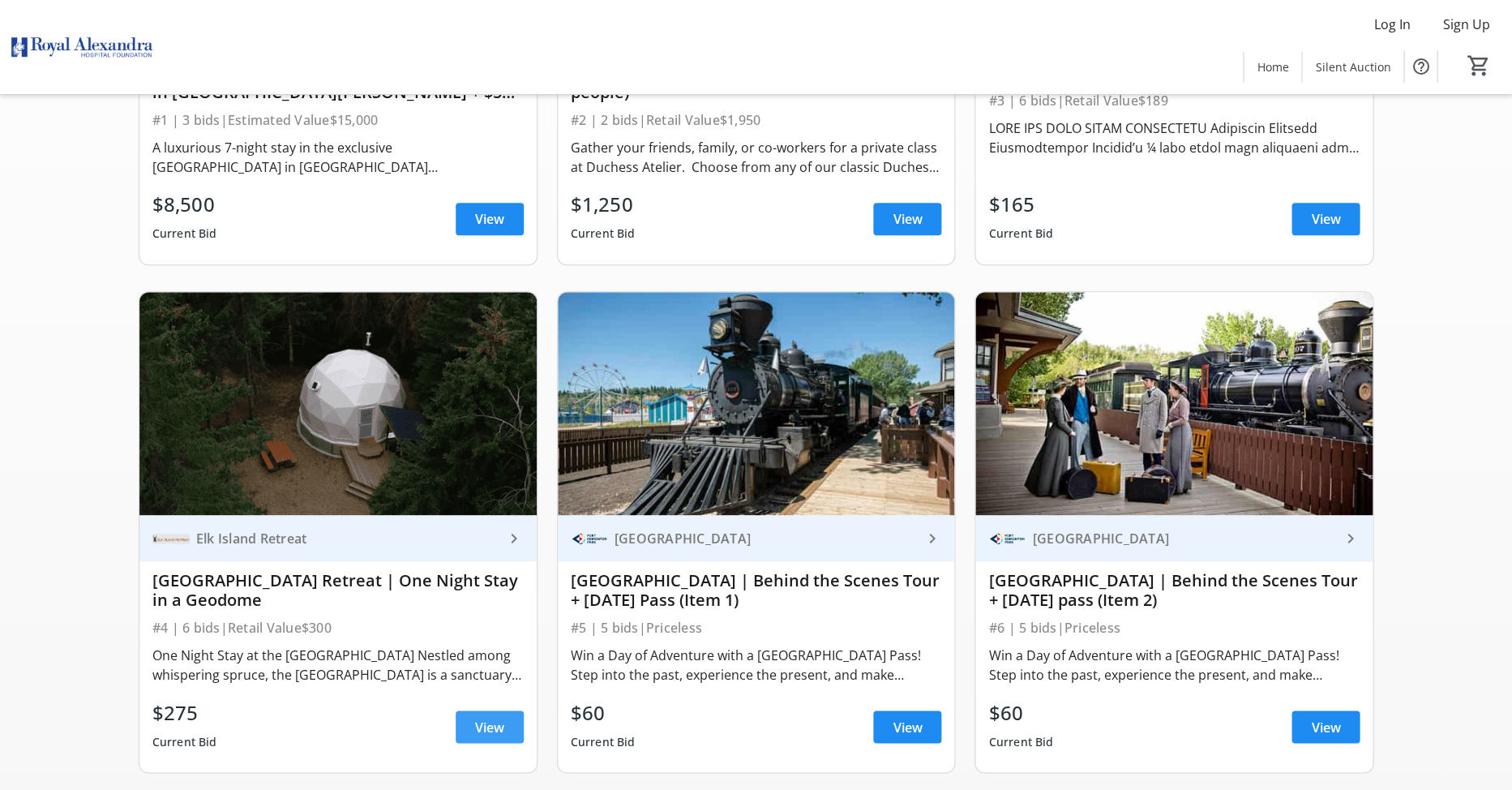
click at [497, 717] on span "View" at bounding box center [490, 726] width 29 height 19
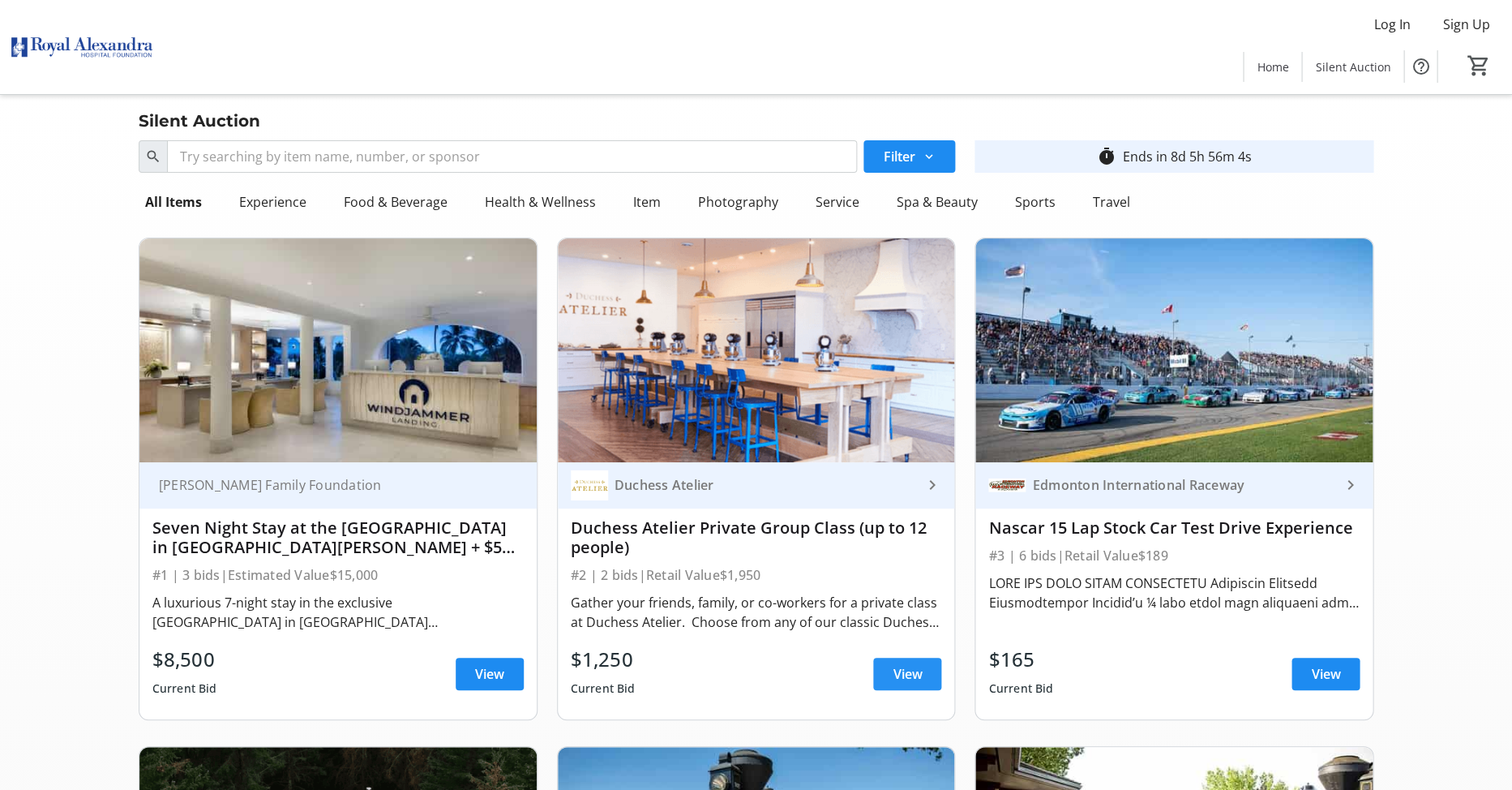
click at [886, 665] on span at bounding box center [907, 674] width 68 height 39
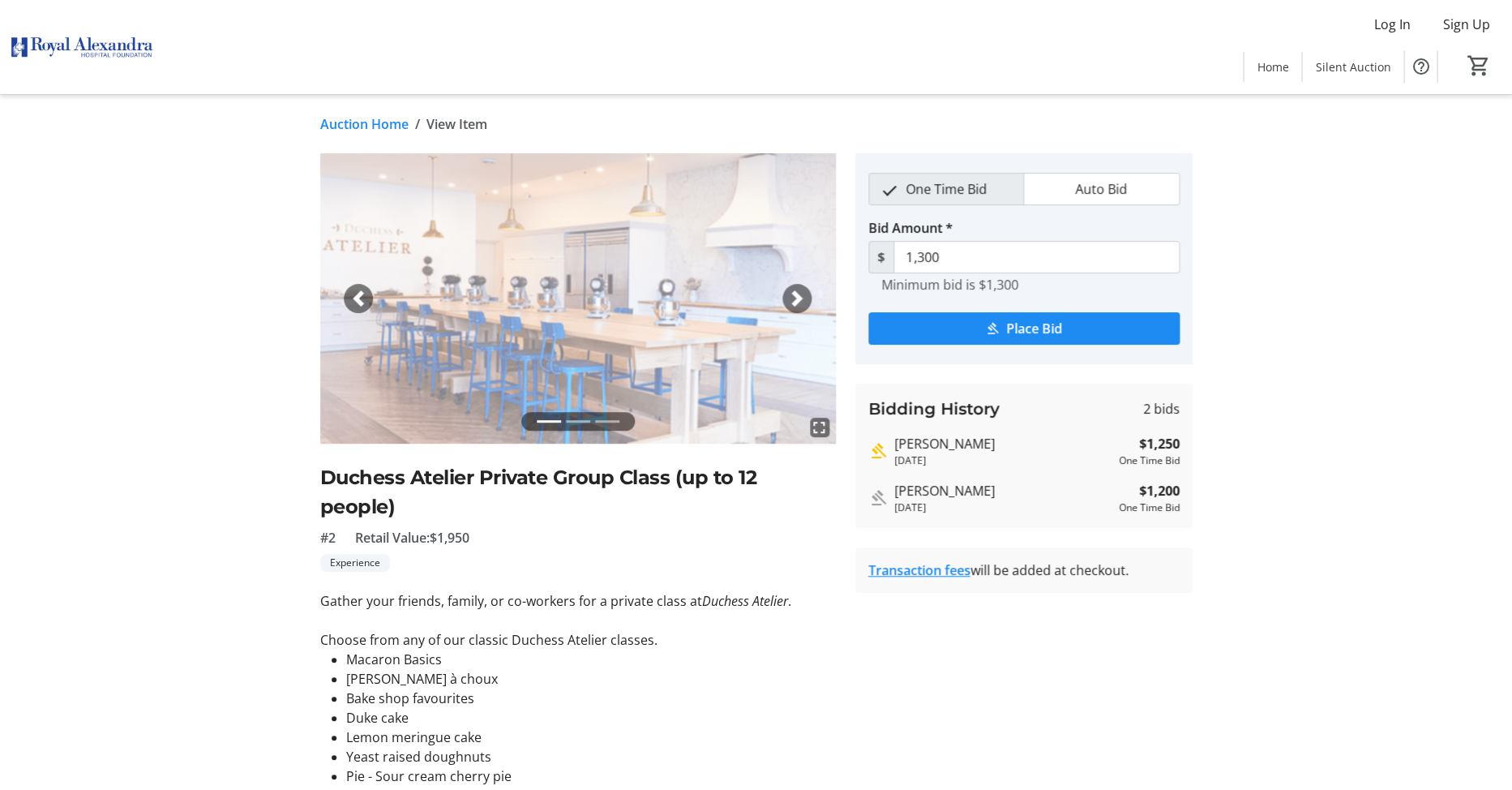
scroll to position [10, 0]
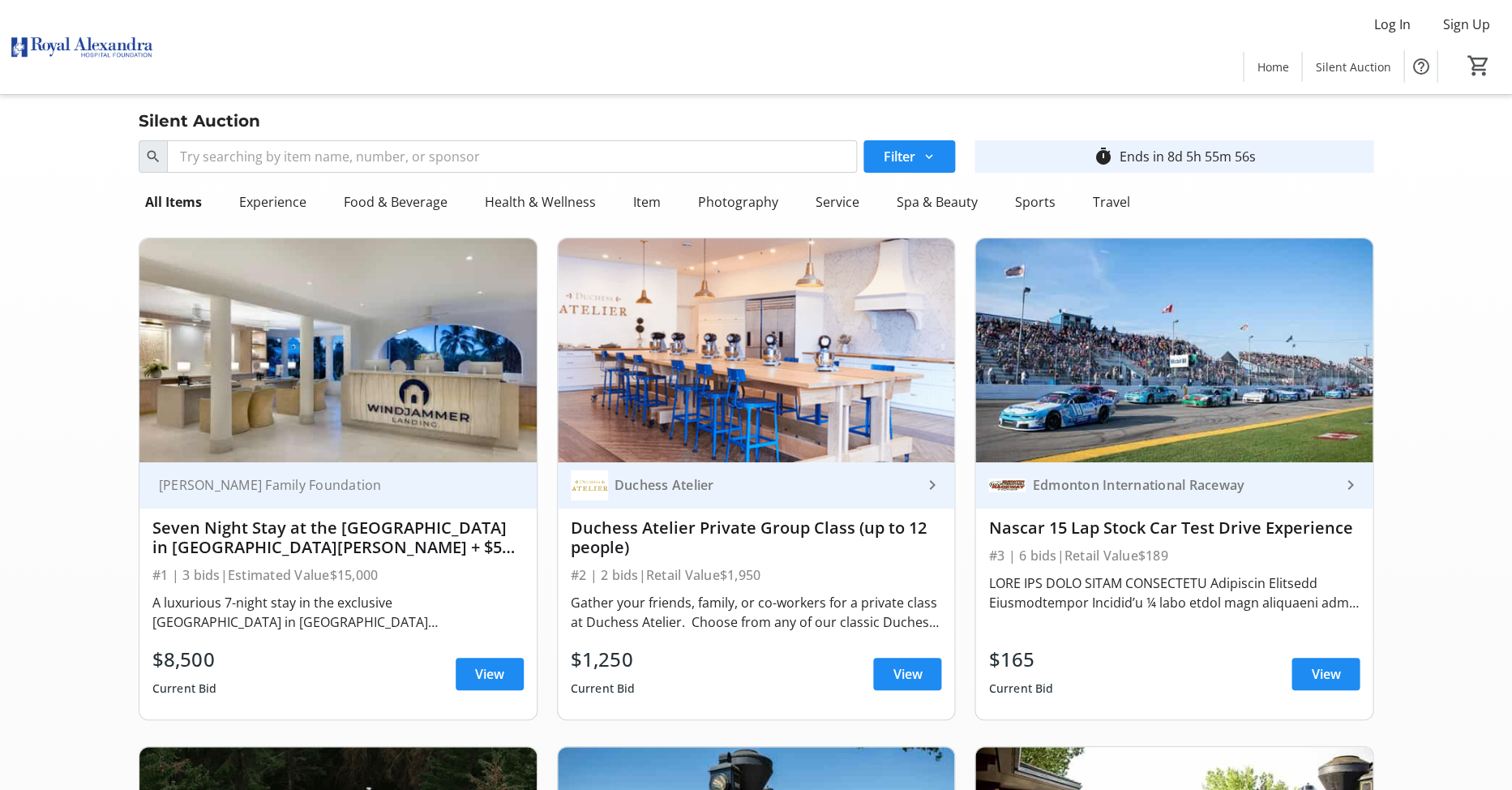
scroll to position [3, 0]
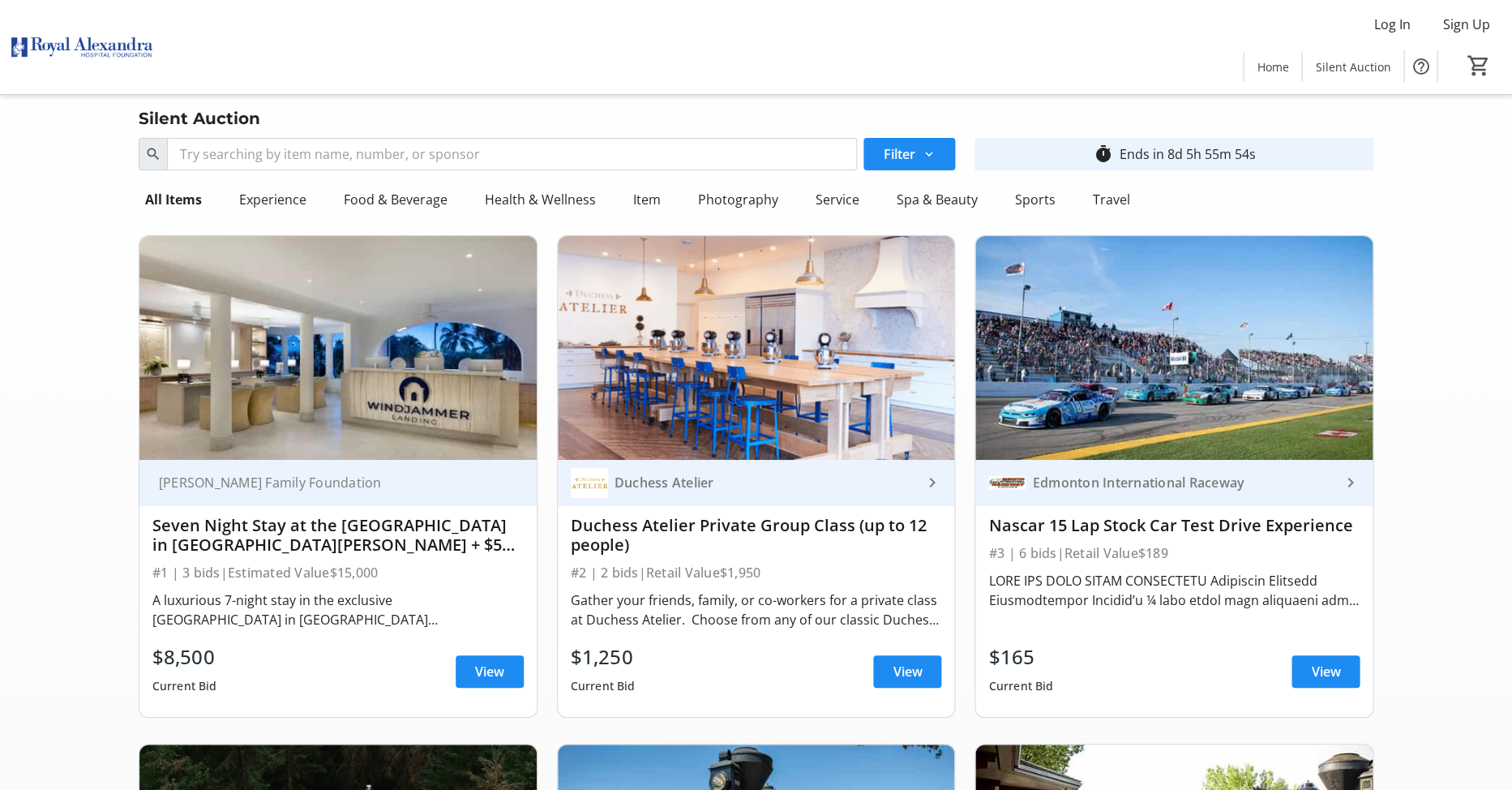
click at [448, 644] on div "$8,500 Current Bid View" at bounding box center [339, 671] width 372 height 59
click at [470, 667] on span at bounding box center [490, 671] width 68 height 39
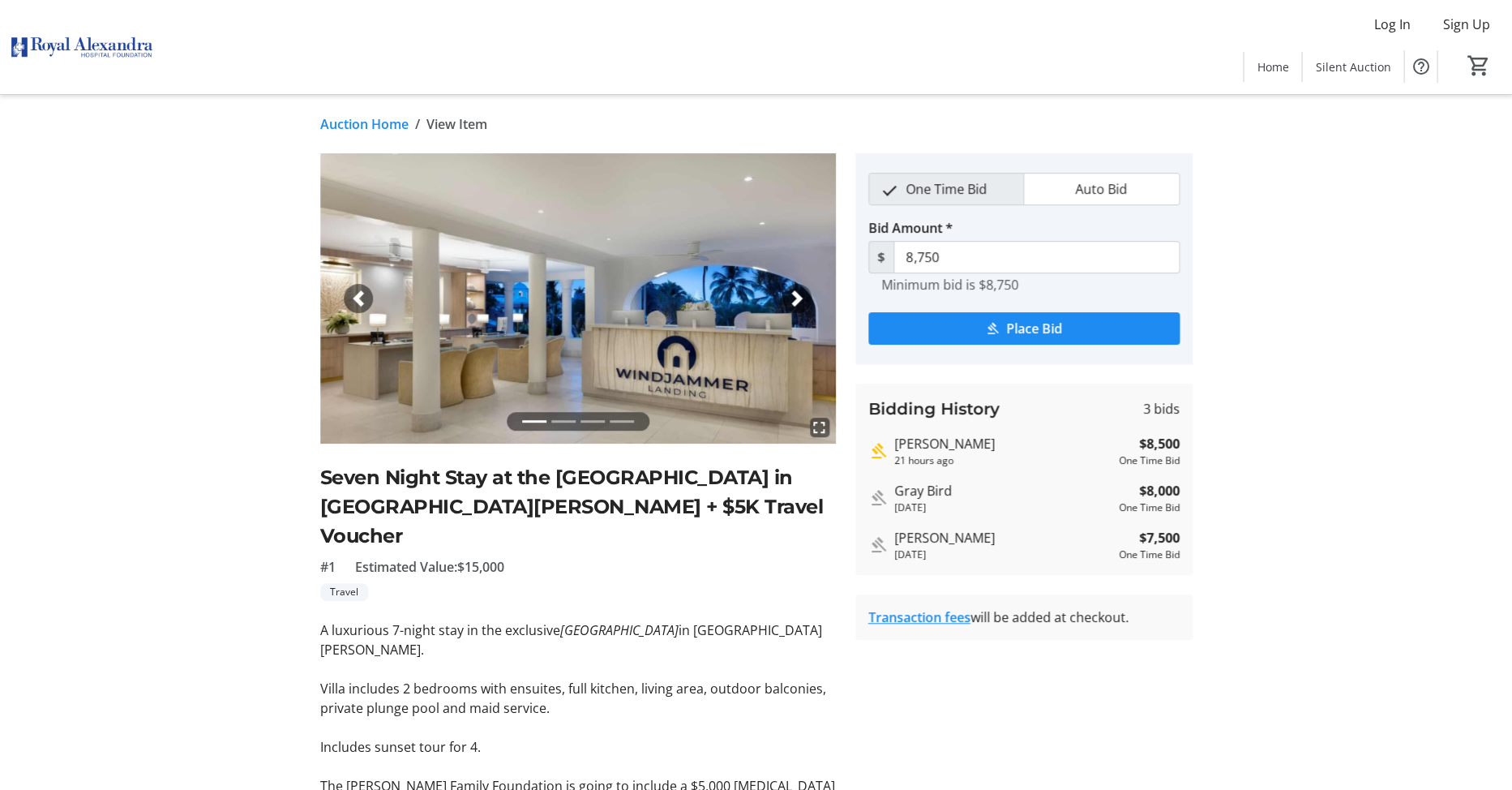
scroll to position [3, 0]
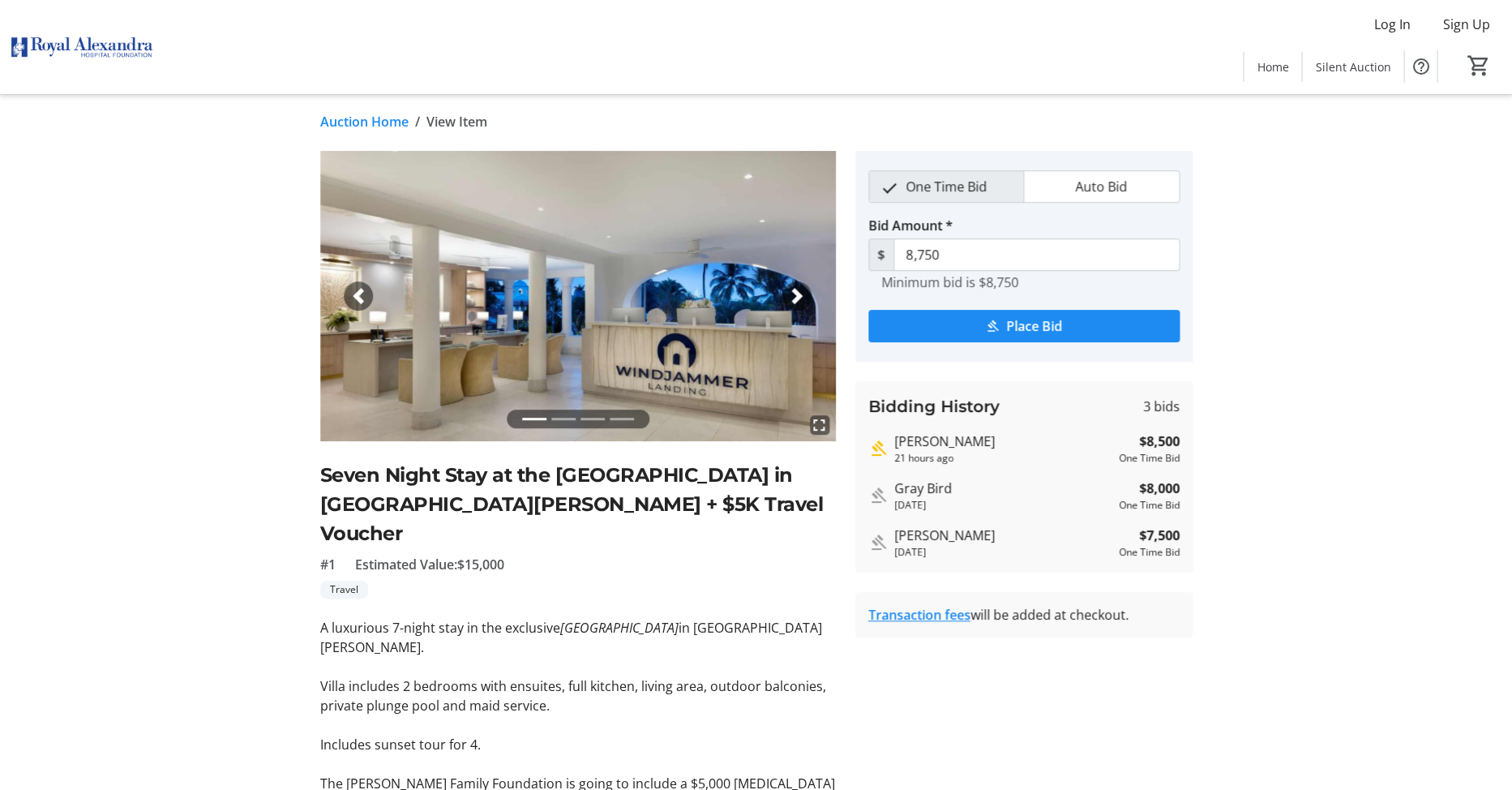
click at [212, 461] on tr-auction-item-details-ui "Auction Home / View Item fullscreen fullscreen fullscreen fullscreen Previous N…" at bounding box center [756, 562] width 1512 height 940
click at [213, 457] on tr-auction-item-details-ui "Auction Home / View Item fullscreen fullscreen fullscreen fullscreen Previous N…" at bounding box center [756, 562] width 1512 height 940
click at [288, 349] on div "fullscreen fullscreen fullscreen fullscreen Previous Next Seven Night Stay at t…" at bounding box center [756, 561] width 1070 height 820
click at [238, 339] on div "fullscreen fullscreen fullscreen fullscreen Previous Next Seven Night Stay at t…" at bounding box center [756, 561] width 1070 height 820
